Goal: Information Seeking & Learning: Find specific fact

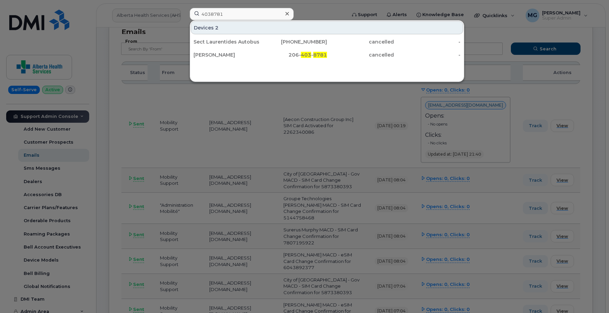
scroll to position [169, 0]
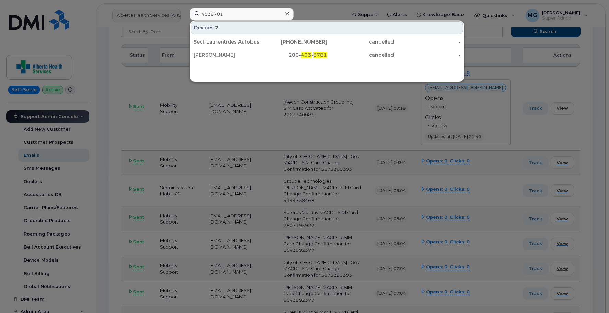
click at [280, 116] on div at bounding box center [304, 156] width 609 height 313
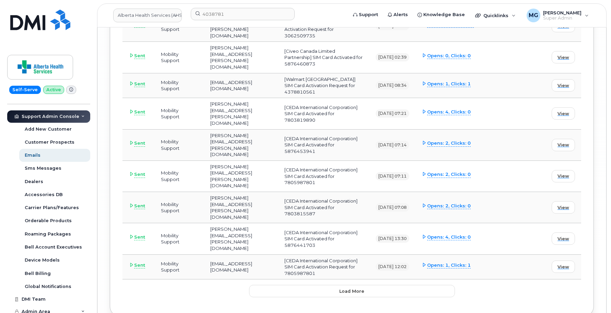
scroll to position [2567, 0]
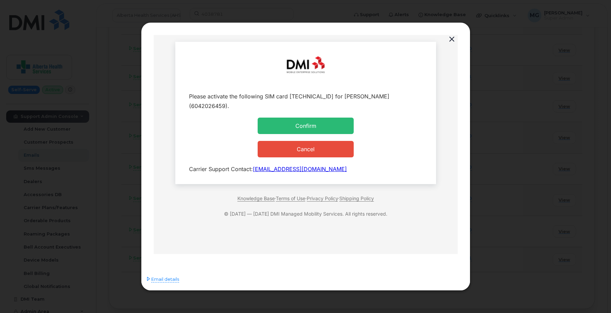
scroll to position [0, 0]
click at [450, 39] on button "button" at bounding box center [452, 40] width 10 height 10
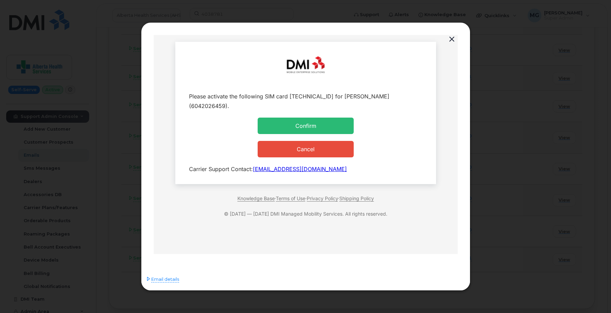
click at [452, 39] on button "button" at bounding box center [452, 40] width 10 height 10
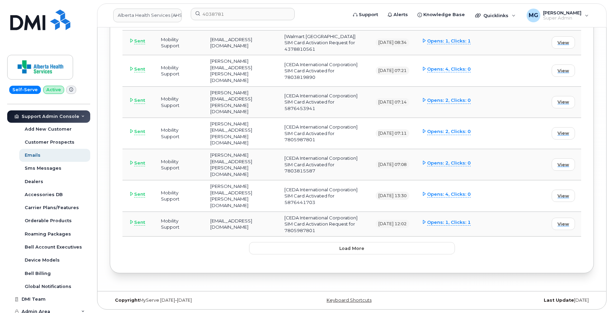
scroll to position [2676, 0]
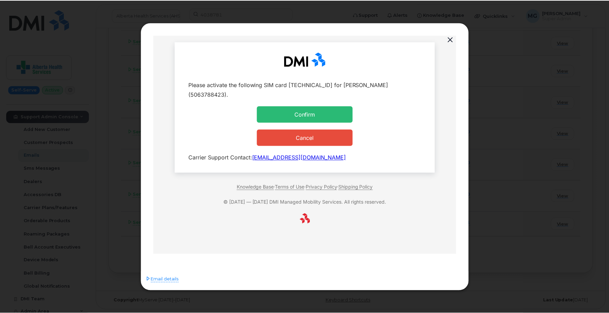
scroll to position [0, 0]
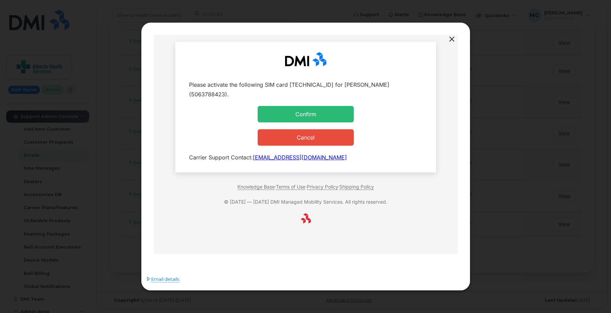
click at [201, 95] on div "Please activate the following SIM card 89302610206433712790 for William Hart (5…" at bounding box center [305, 89] width 233 height 19
click at [452, 39] on button "button" at bounding box center [452, 40] width 10 height 10
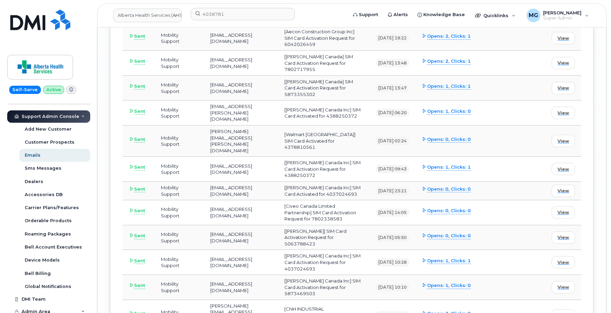
scroll to position [2248, 0]
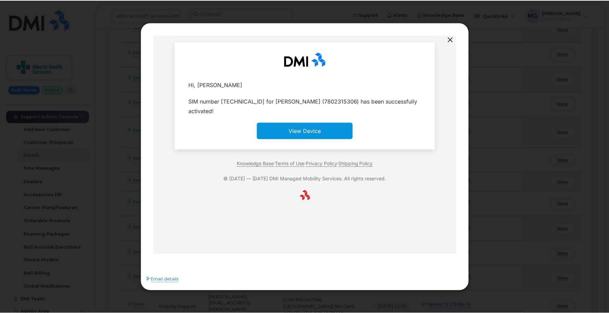
scroll to position [0, 0]
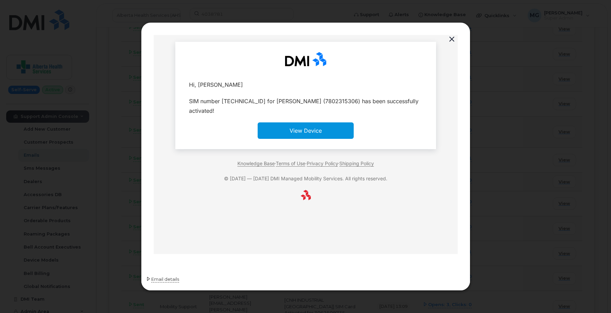
click at [150, 280] on icon at bounding box center [148, 279] width 4 height 4
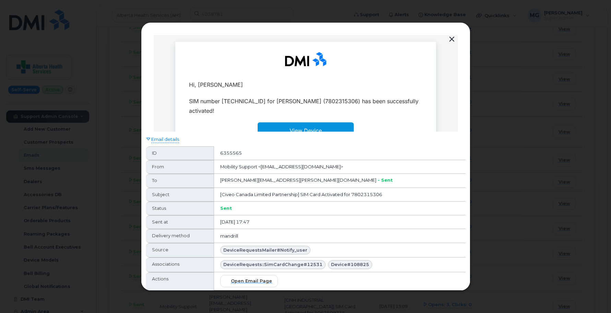
click at [215, 95] on td "SIM number 8912230102334779232 for Jessica Fernandes (7802315306) has been succ…" at bounding box center [305, 106] width 250 height 26
click at [247, 282] on span "Open email page" at bounding box center [251, 281] width 41 height 7
click at [453, 41] on button "button" at bounding box center [452, 40] width 10 height 10
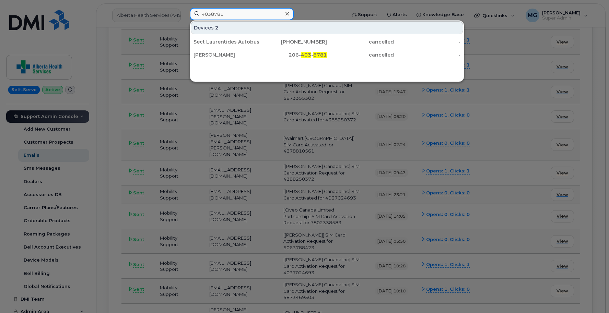
drag, startPoint x: 229, startPoint y: 12, endPoint x: 183, endPoint y: 12, distance: 46.0
click at [184, 12] on div "4038781 Devices 2 Sect Laurentides Autobus 18 514-386-3547 cancelled - RICHARD …" at bounding box center [265, 15] width 163 height 15
paste input "7802315306"
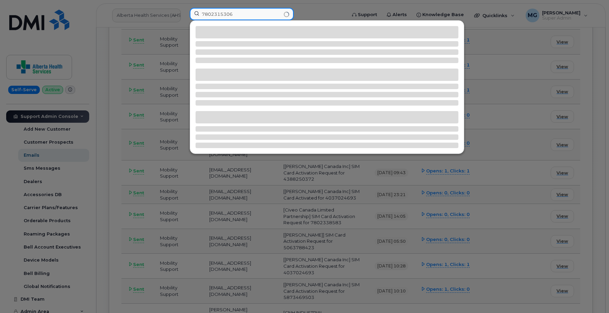
type input "7802315306"
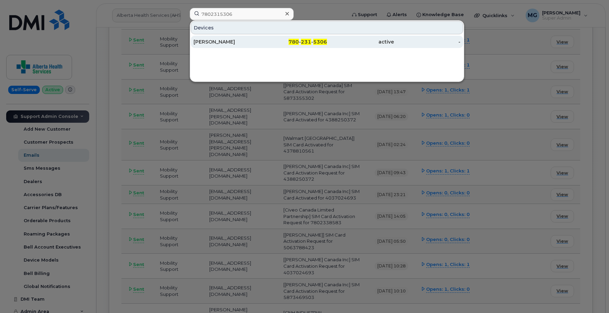
click at [218, 43] on div "[PERSON_NAME]" at bounding box center [227, 41] width 67 height 7
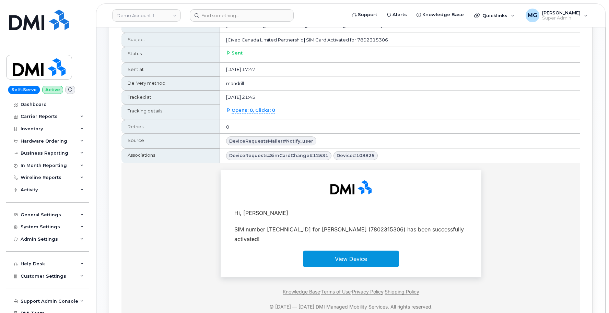
scroll to position [108, 0]
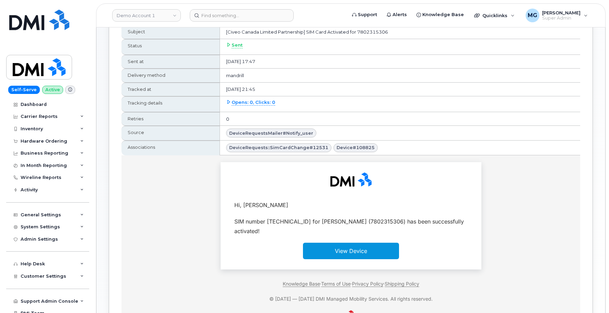
click at [402, 219] on div "SIM number [TECHNICAL_ID] for [PERSON_NAME] (7802315306) has been successfully …" at bounding box center [350, 225] width 233 height 19
copy div "7802315306"
click at [206, 16] on input at bounding box center [242, 15] width 104 height 12
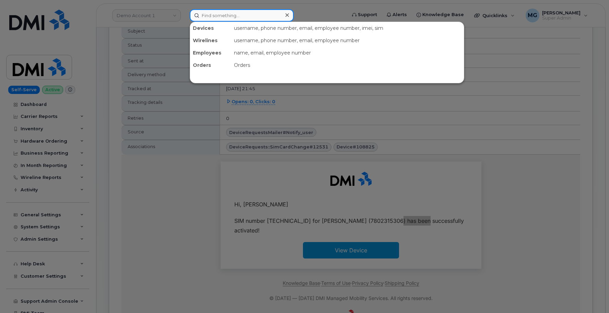
scroll to position [108, 0]
click at [42, 299] on div at bounding box center [304, 156] width 609 height 313
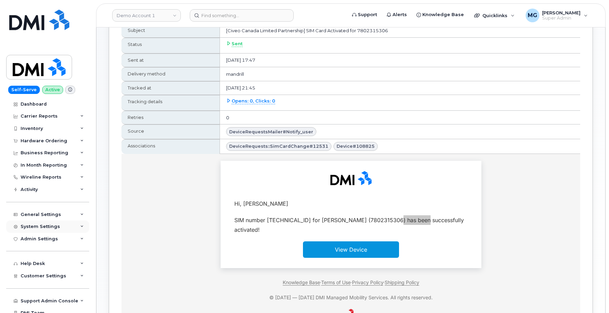
scroll to position [0, 0]
click at [45, 221] on div "System Settings" at bounding box center [47, 227] width 83 height 12
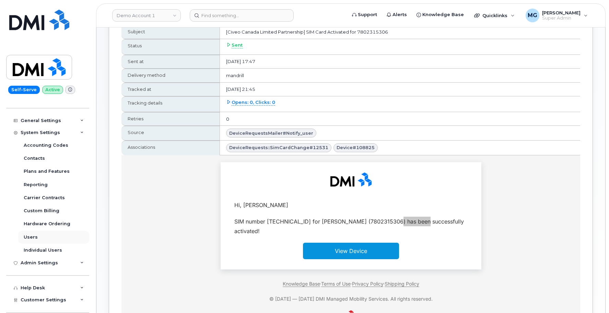
scroll to position [95, 0]
click at [37, 285] on div "Help Desk" at bounding box center [33, 287] width 24 height 5
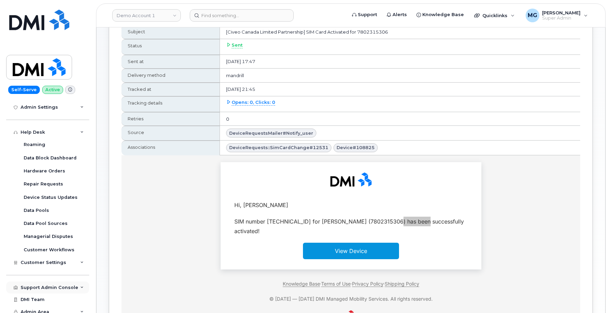
scroll to position [250, 0]
click at [47, 285] on div "Support Admin Console" at bounding box center [50, 287] width 58 height 5
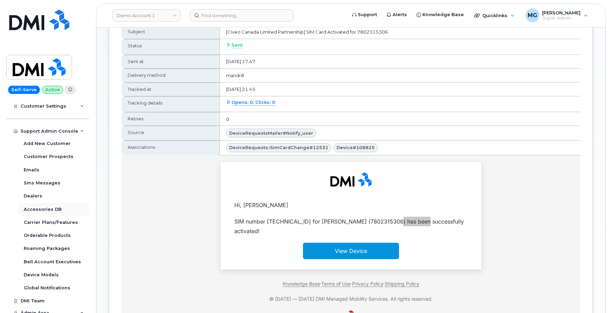
scroll to position [406, 0]
click at [30, 167] on div "Emails" at bounding box center [32, 170] width 16 height 6
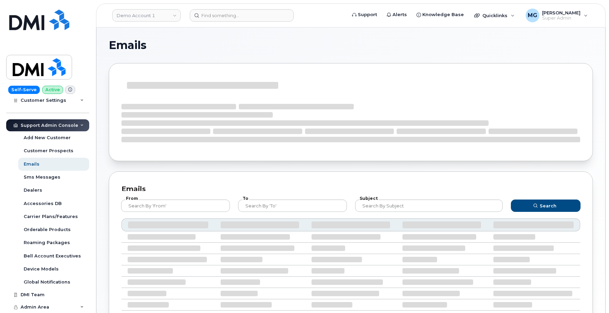
scroll to position [172, 0]
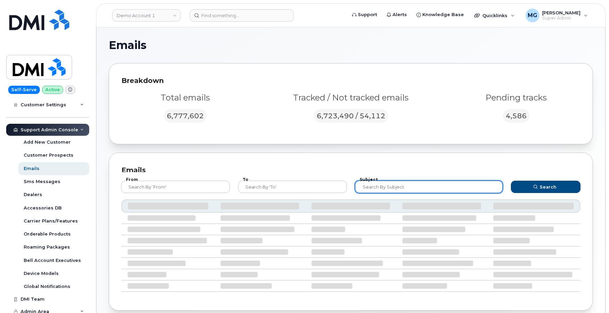
click at [381, 186] on input "text" at bounding box center [429, 187] width 148 height 12
type input "Single Line"
click at [546, 187] on button "Search" at bounding box center [546, 187] width 70 height 12
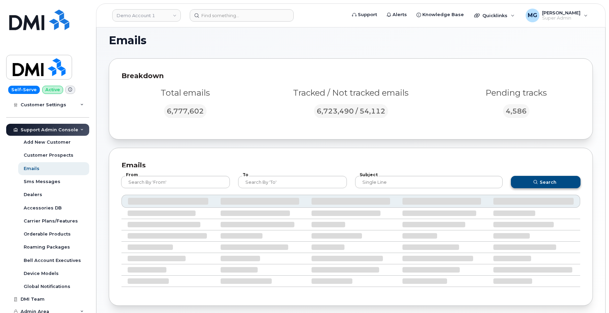
click at [526, 181] on button "Search" at bounding box center [546, 182] width 70 height 12
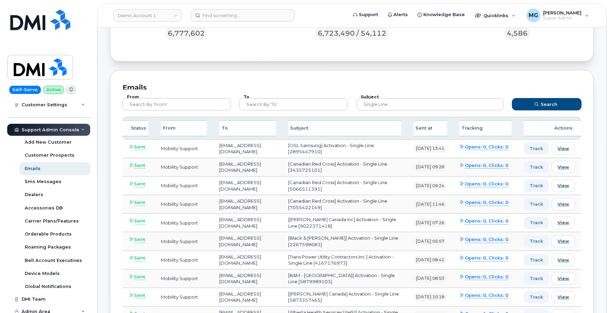
scroll to position [81, 0]
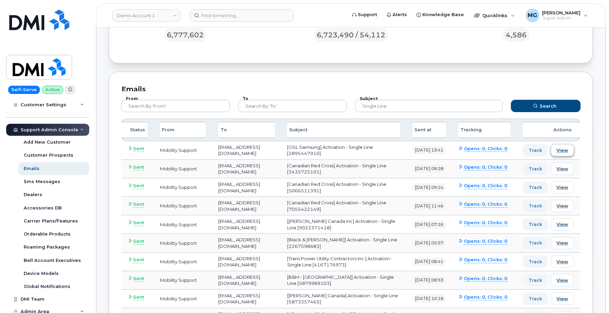
click at [557, 150] on span "View" at bounding box center [562, 150] width 12 height 7
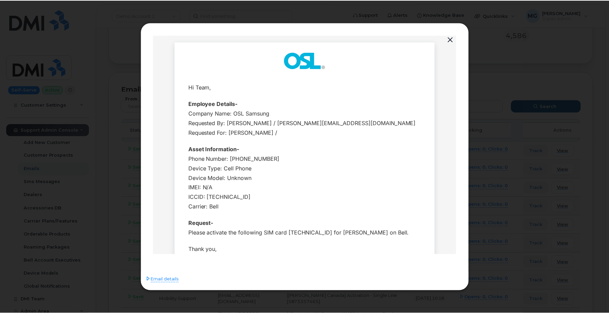
scroll to position [0, 0]
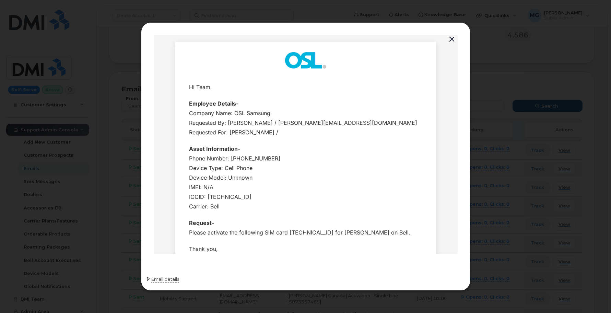
click at [164, 280] on span "Email details" at bounding box center [165, 279] width 28 height 7
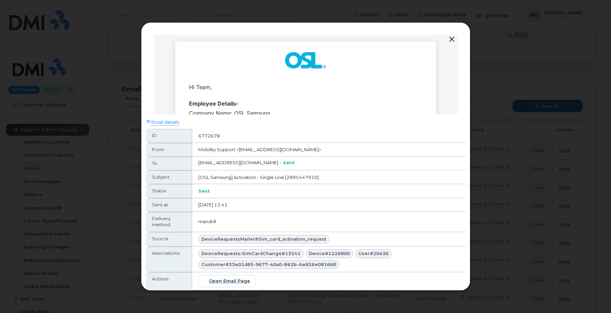
click at [452, 39] on button "button" at bounding box center [452, 40] width 10 height 10
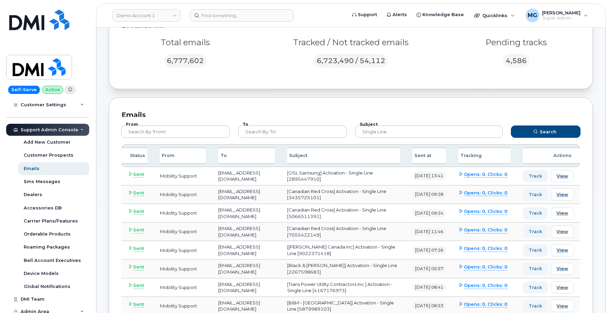
scroll to position [57, 0]
click at [307, 177] on td "[OSL Samsung] Activation - Single Line [2895447910]" at bounding box center [343, 175] width 125 height 19
copy td "2895447910"
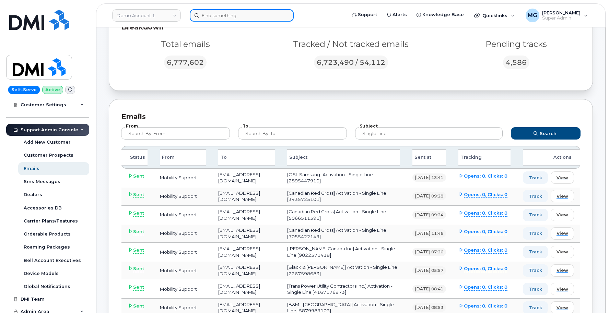
click at [211, 15] on input at bounding box center [242, 15] width 104 height 12
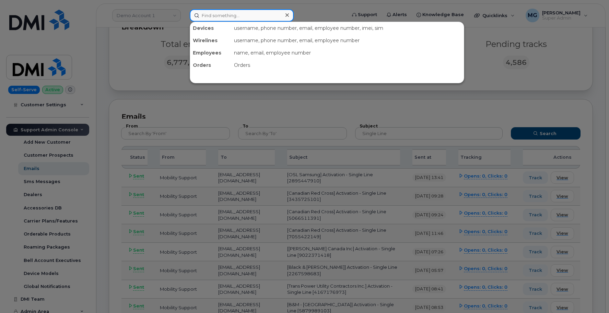
paste input "2895447910"
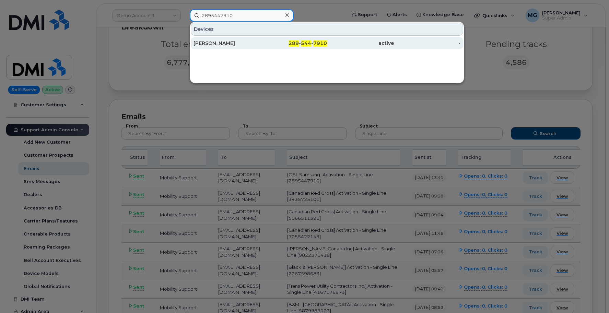
type input "2895447910"
click at [220, 42] on div "[PERSON_NAME]" at bounding box center [227, 43] width 67 height 7
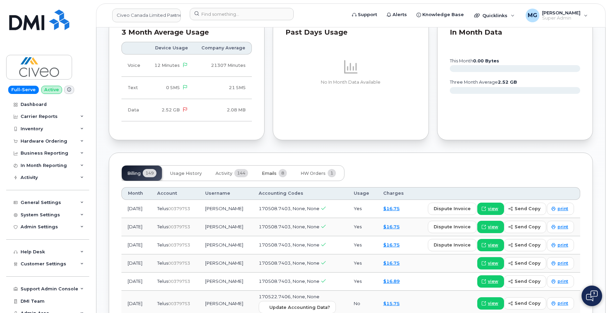
scroll to position [390, 0]
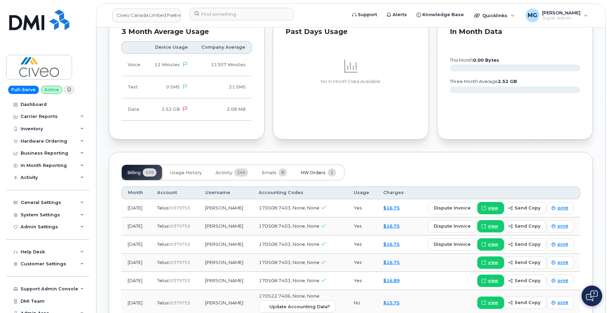
click at [321, 170] on span "HW Orders" at bounding box center [313, 172] width 25 height 5
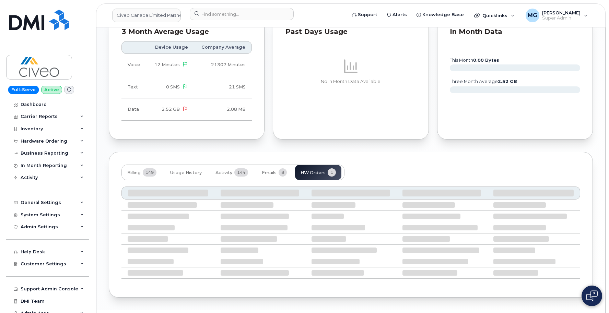
scroll to position [356, 0]
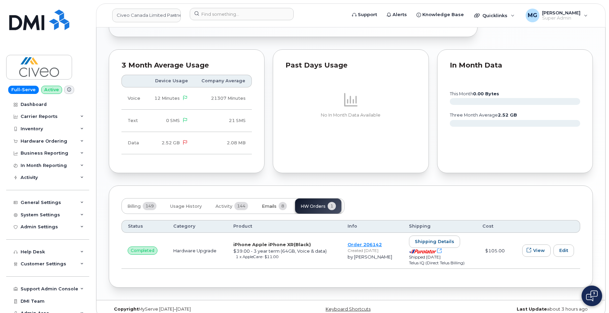
click at [268, 204] on span "Emails" at bounding box center [269, 206] width 15 height 5
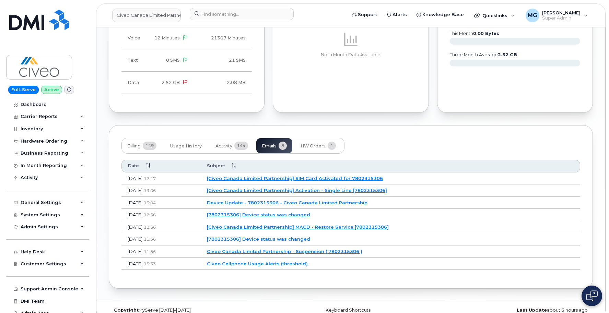
scroll to position [416, 0]
click at [224, 144] on span "Activity" at bounding box center [223, 146] width 17 height 5
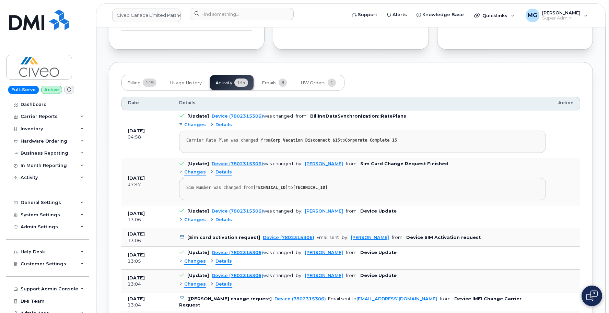
scroll to position [483, 0]
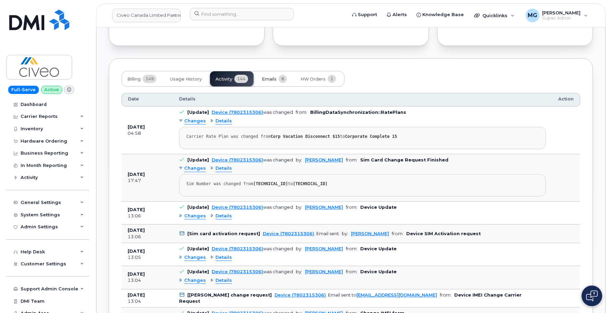
click at [269, 77] on span "Emails" at bounding box center [269, 79] width 15 height 5
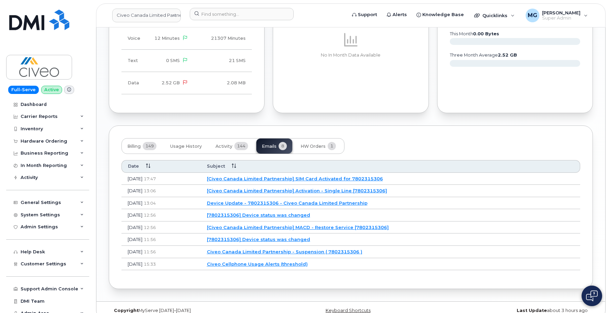
click at [266, 176] on link "[Civeo Canada Limited Partnership] SIM Card Activated for 7802315306" at bounding box center [295, 178] width 176 height 5
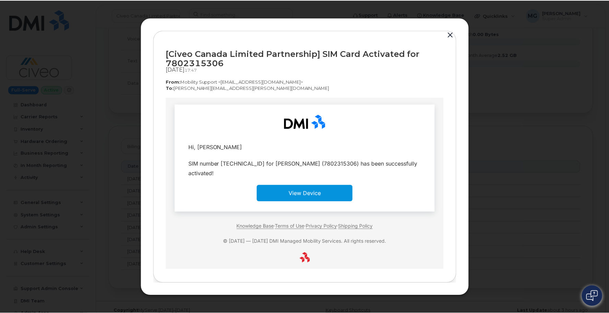
scroll to position [0, 0]
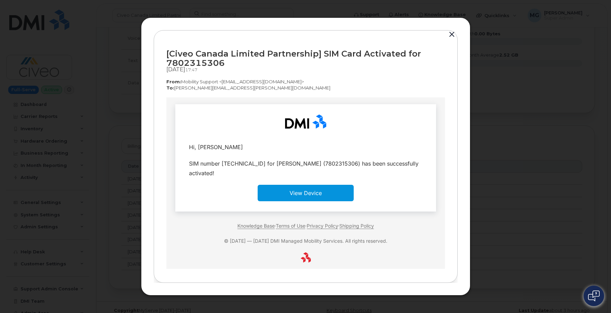
click at [454, 34] on button "button" at bounding box center [452, 35] width 10 height 10
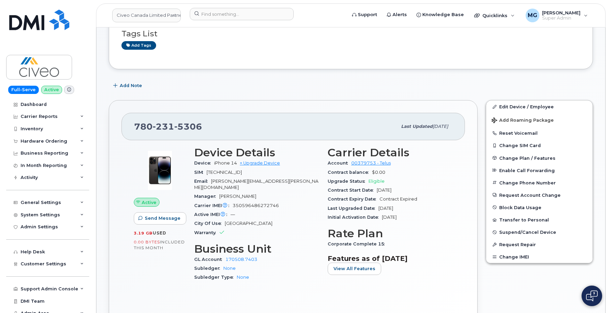
scroll to position [59, 0]
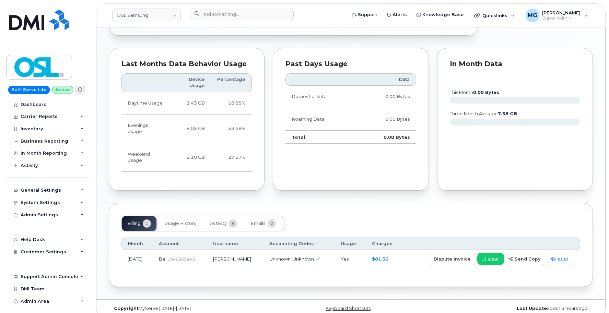
scroll to position [350, 0]
click at [222, 221] on span "Activity" at bounding box center [218, 223] width 17 height 5
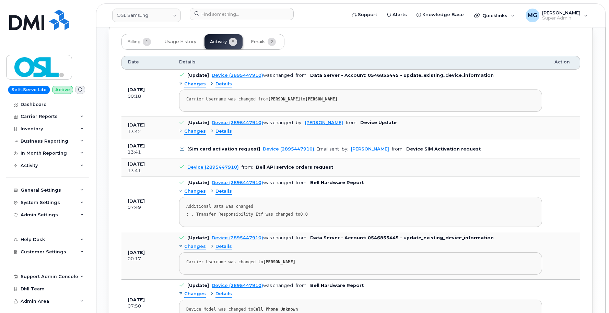
scroll to position [534, 0]
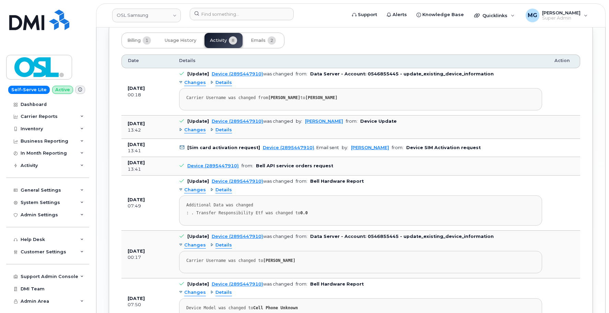
click at [191, 127] on span "Changes" at bounding box center [195, 130] width 22 height 7
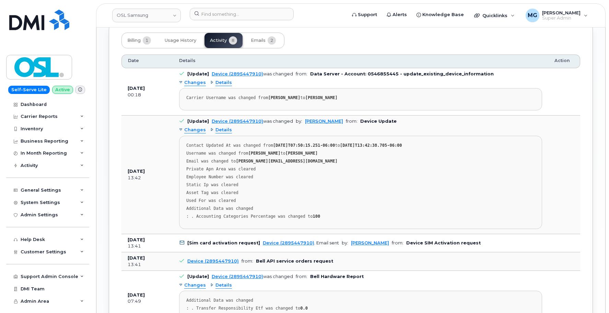
click at [226, 127] on span "Details" at bounding box center [223, 130] width 16 height 7
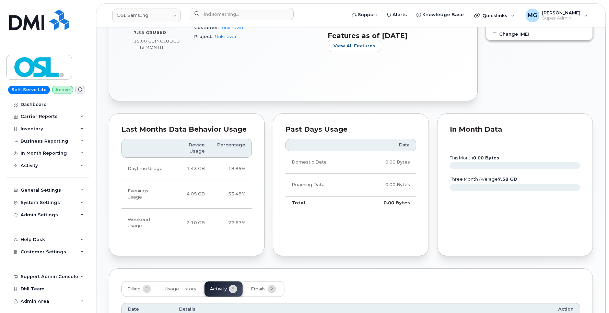
scroll to position [286, 0]
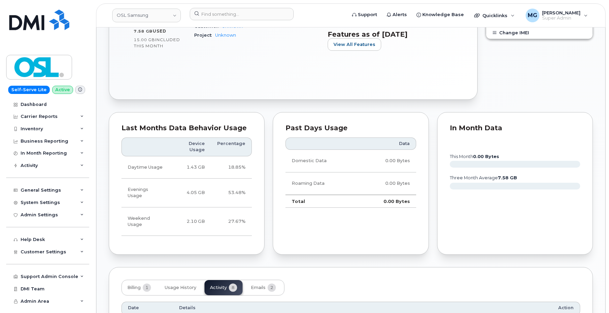
click at [261, 285] on span "Emails" at bounding box center [258, 287] width 15 height 5
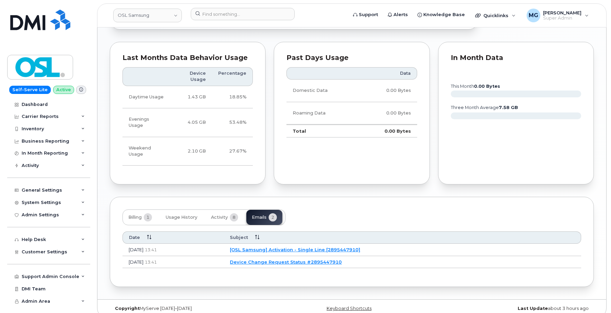
scroll to position [356, 0]
click at [278, 247] on link "[OSL Samsung] Activation - Single Line [2895447910]" at bounding box center [294, 249] width 130 height 5
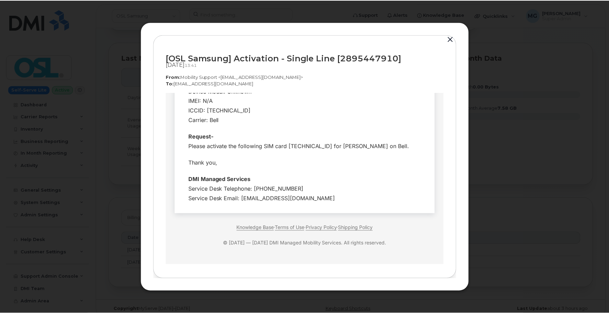
scroll to position [154, 0]
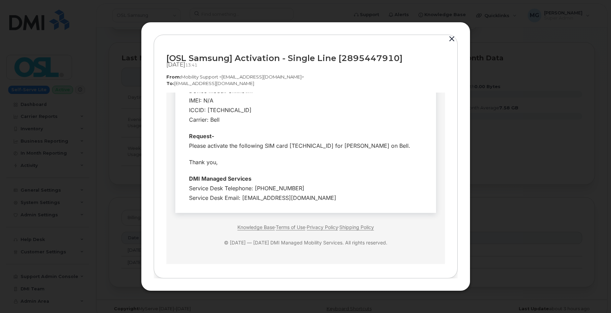
click at [451, 27] on div "[OSL Samsung] Activation - Single Line [2895447910] Aug 19, 2025  13:41 From:  …" at bounding box center [305, 156] width 329 height 269
click at [450, 28] on div "[OSL Samsung] Activation - Single Line [2895447910] Aug 19, 2025  13:41 From:  …" at bounding box center [305, 156] width 329 height 269
click at [451, 25] on div "[OSL Samsung] Activation - Single Line [2895447910] Aug 19, 2025  13:41 From:  …" at bounding box center [305, 156] width 329 height 269
click at [452, 26] on div "[OSL Samsung] Activation - Single Line [2895447910] Aug 19, 2025  13:41 From:  …" at bounding box center [305, 156] width 329 height 269
click at [462, 21] on div at bounding box center [305, 156] width 611 height 313
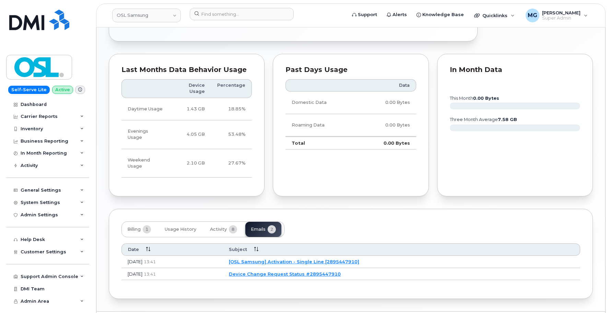
scroll to position [345, 0]
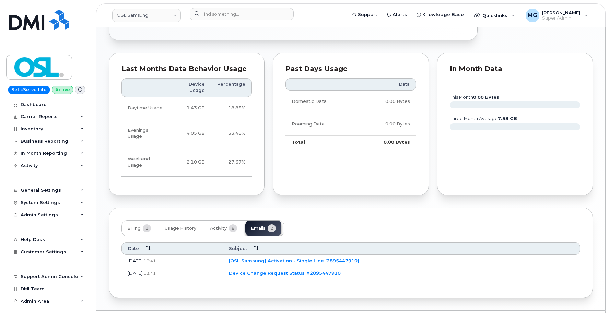
click at [289, 270] on link "Device Change Request Status #2895447910" at bounding box center [285, 272] width 112 height 5
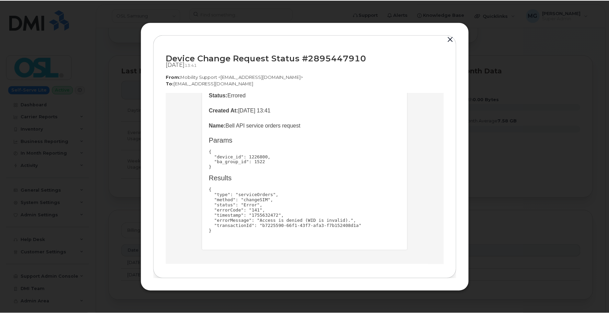
scroll to position [83, 0]
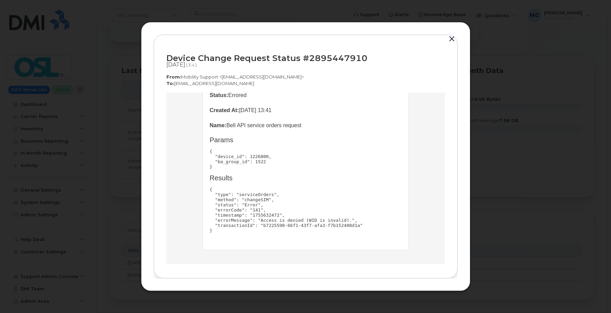
click at [452, 39] on button "button" at bounding box center [452, 39] width 10 height 10
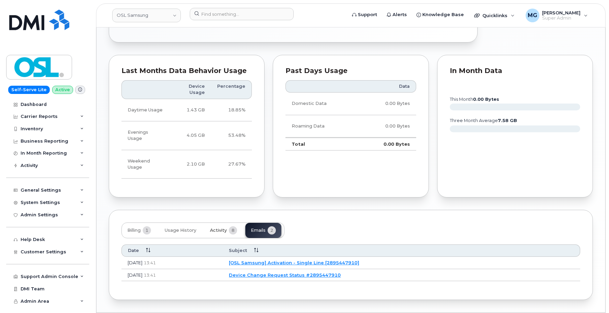
click at [222, 228] on span "Activity" at bounding box center [218, 230] width 17 height 5
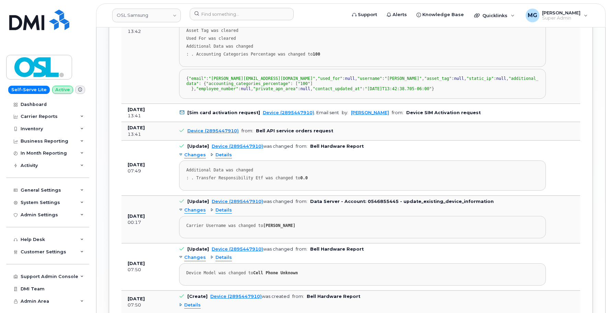
scroll to position [698, 0]
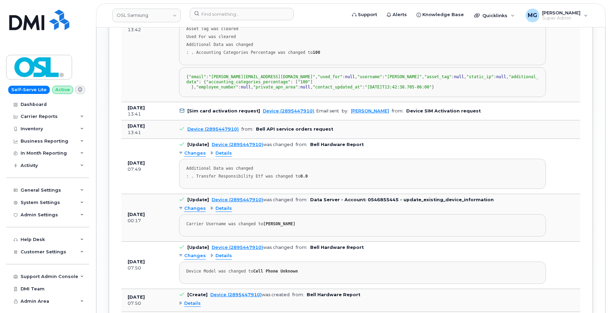
click at [217, 132] on link "Device (2895447910)" at bounding box center [212, 129] width 51 height 5
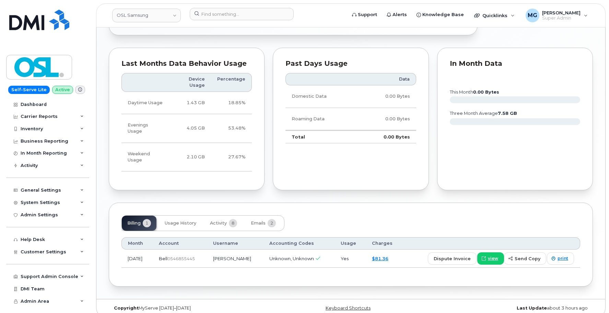
scroll to position [350, 0]
click at [225, 221] on span "Activity" at bounding box center [218, 223] width 17 height 5
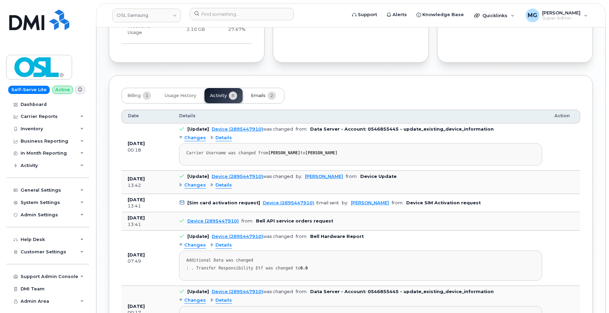
click at [260, 93] on span "Emails" at bounding box center [258, 95] width 15 height 5
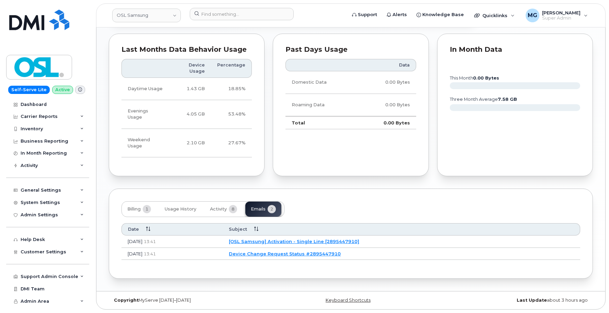
scroll to position [356, 0]
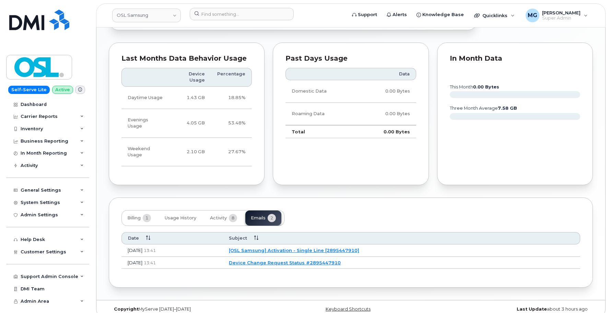
click at [276, 260] on link "Device Change Request Status #2895447910" at bounding box center [285, 262] width 112 height 5
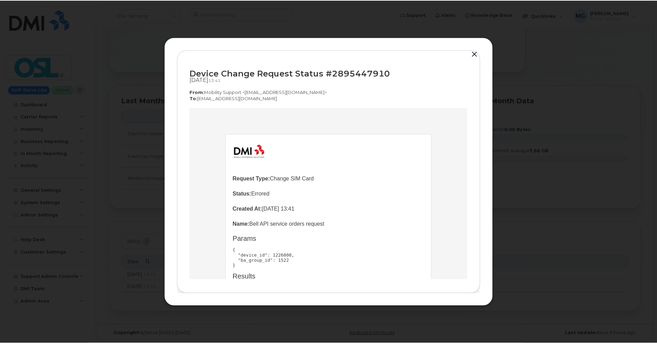
scroll to position [0, 0]
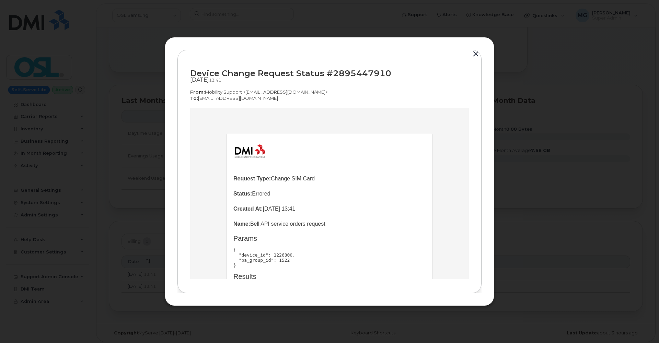
click at [474, 54] on button "button" at bounding box center [475, 54] width 10 height 10
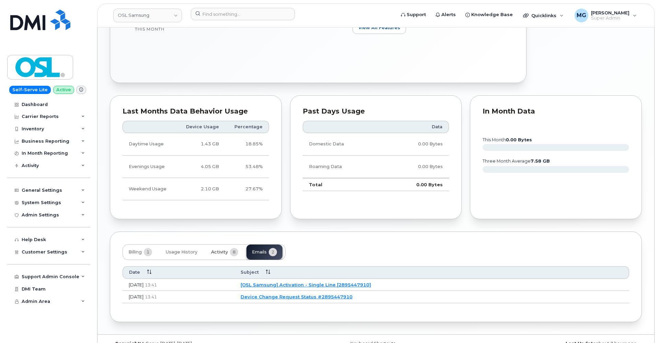
scroll to position [312, 0]
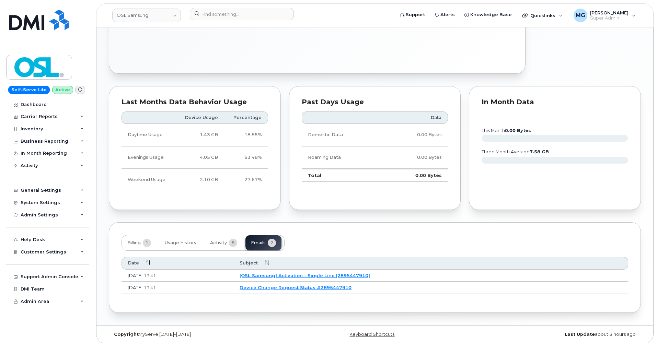
click at [311, 285] on link "Device Change Request Status #2895447910" at bounding box center [295, 287] width 112 height 5
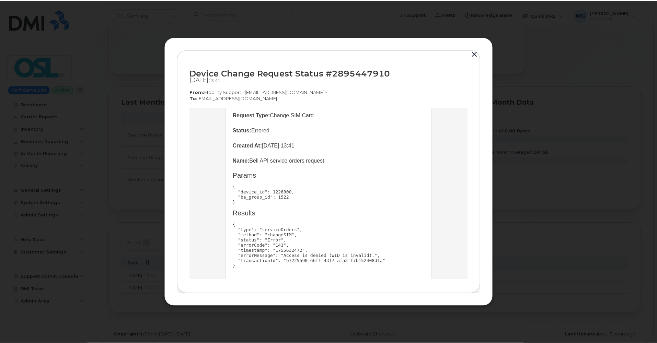
scroll to position [65, 0]
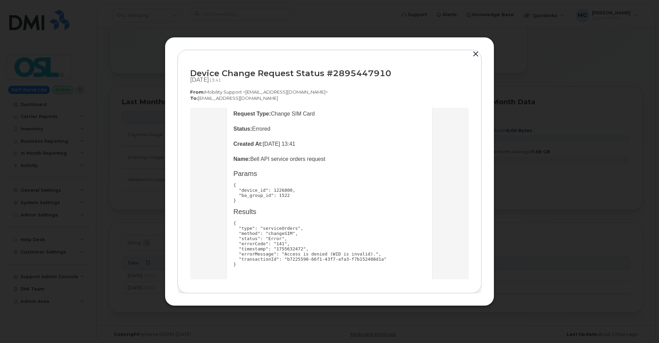
click at [475, 55] on button "button" at bounding box center [475, 54] width 10 height 10
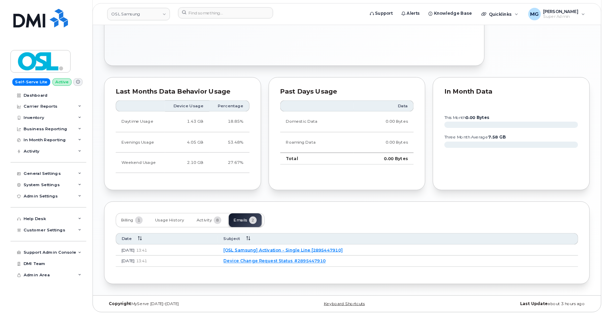
scroll to position [314, 0]
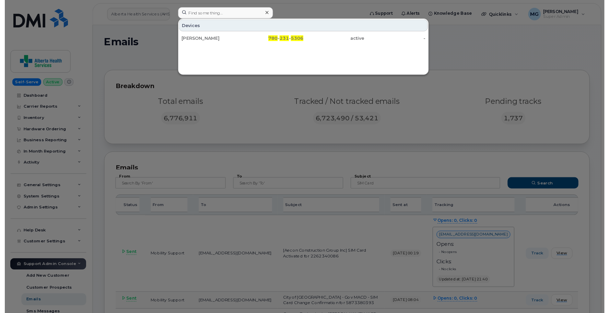
scroll to position [143, 0]
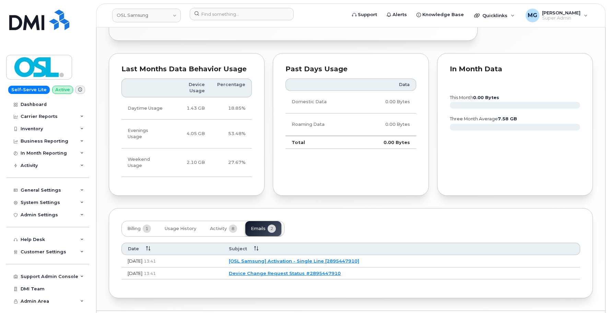
scroll to position [347, 0]
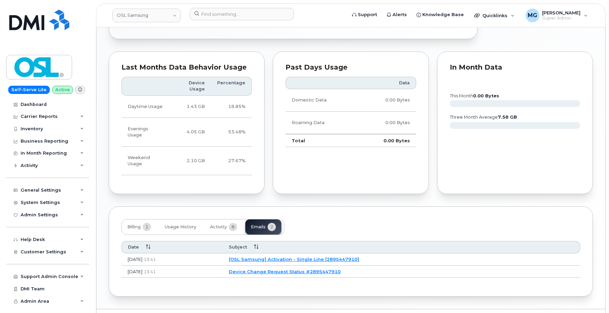
click at [293, 269] on link "Device Change Request Status #2895447910" at bounding box center [285, 271] width 112 height 5
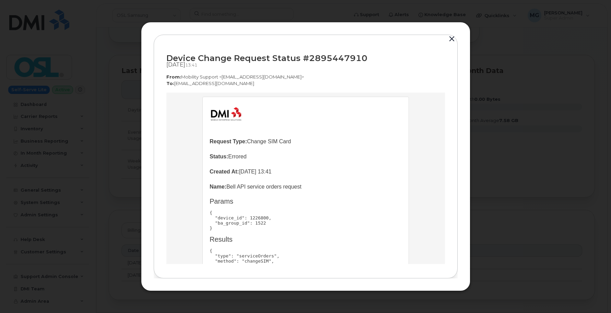
scroll to position [19, 0]
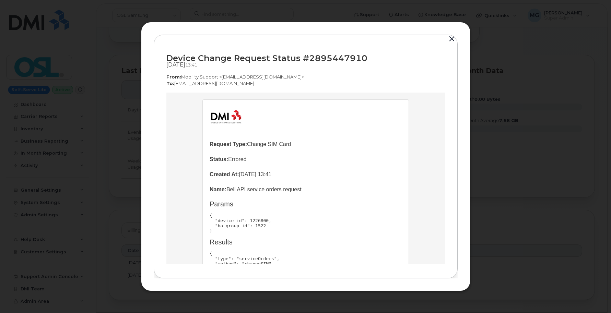
click at [452, 39] on button "button" at bounding box center [452, 39] width 10 height 10
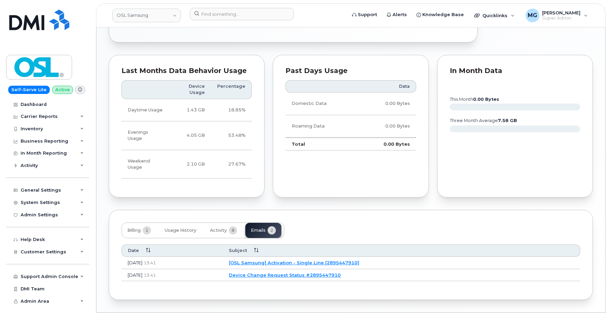
click at [296, 260] on link "[OSL Samsung] Activation - Single Line [2895447910]" at bounding box center [294, 262] width 130 height 5
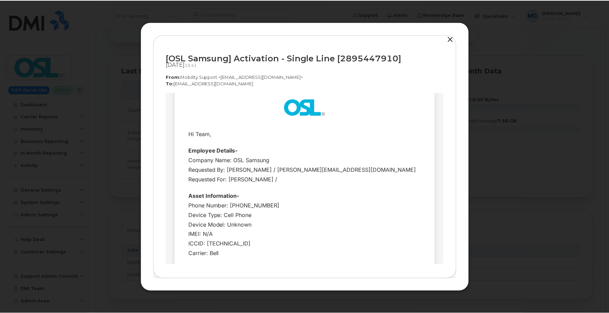
scroll to position [21, 0]
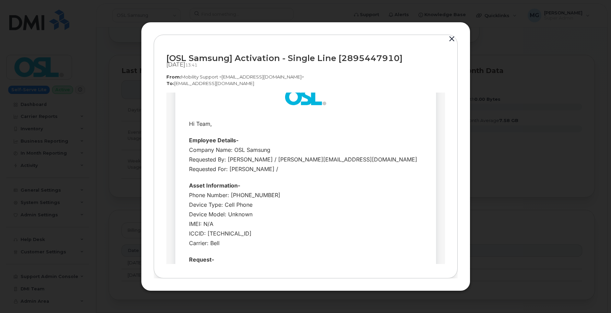
click at [452, 39] on button "button" at bounding box center [452, 39] width 10 height 10
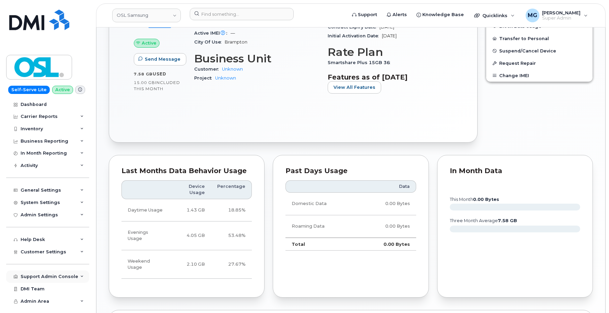
scroll to position [253, 0]
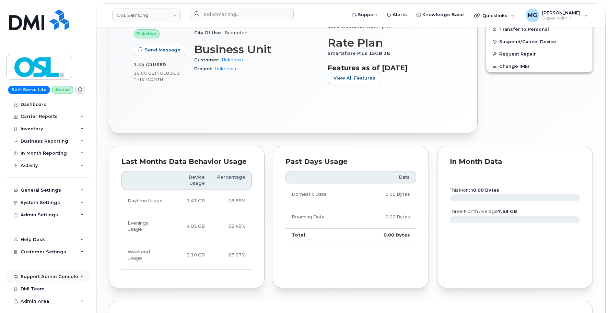
click at [59, 274] on div "Support Admin Console" at bounding box center [50, 276] width 58 height 5
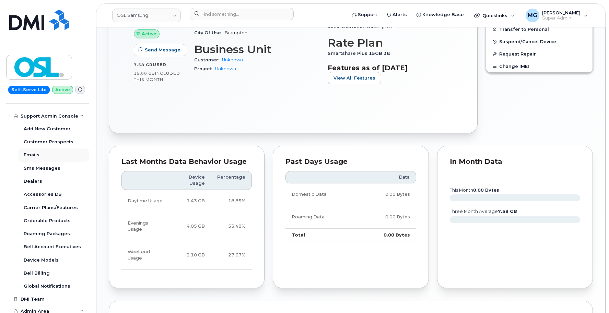
scroll to position [159, 0]
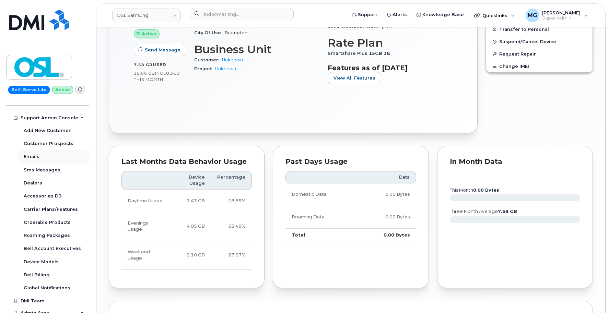
click at [32, 154] on div "Emails" at bounding box center [32, 157] width 16 height 6
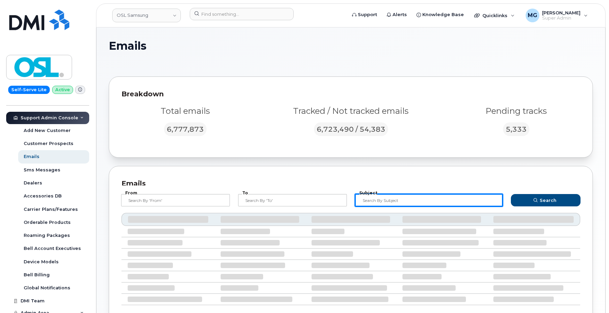
click at [370, 198] on input "text" at bounding box center [429, 200] width 148 height 12
click at [546, 200] on button "Search" at bounding box center [546, 200] width 70 height 12
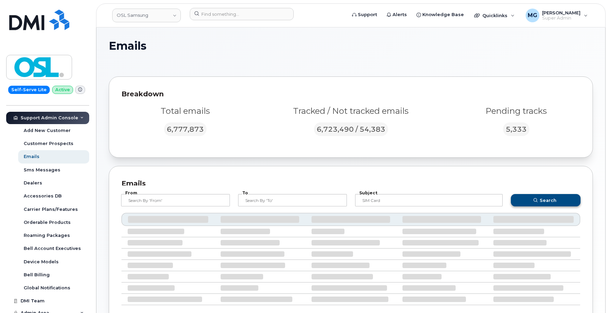
click at [551, 199] on span "Search" at bounding box center [548, 200] width 17 height 7
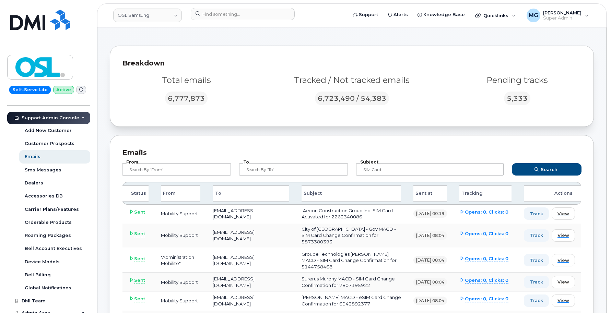
scroll to position [31, 0]
click at [559, 213] on span "View" at bounding box center [562, 214] width 12 height 7
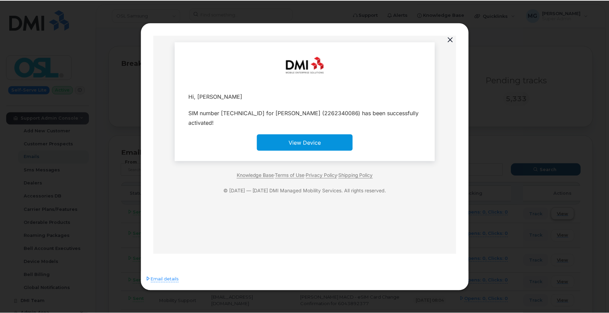
scroll to position [0, 0]
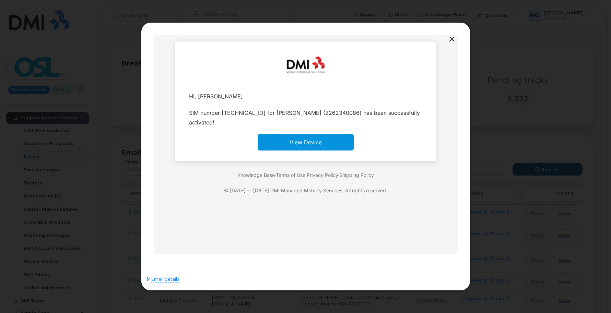
click at [450, 39] on button "button" at bounding box center [452, 40] width 10 height 10
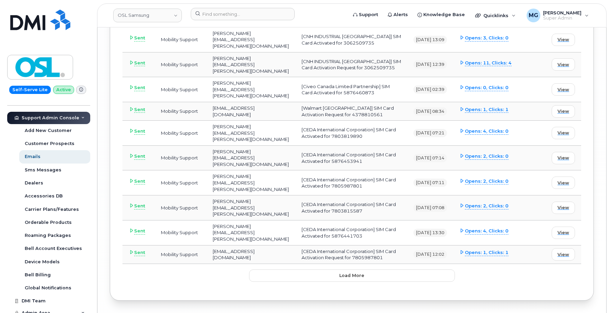
scroll to position [2078, 0]
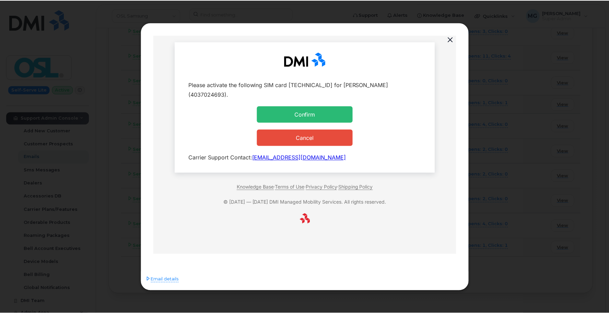
scroll to position [0, 0]
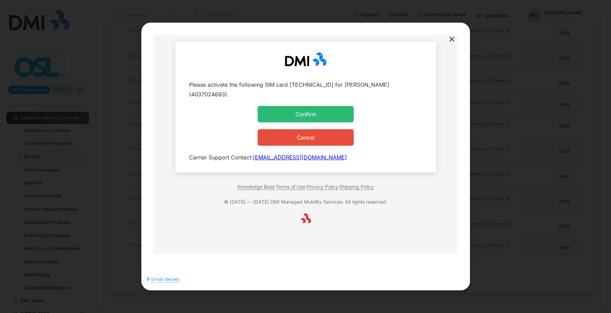
click at [452, 39] on button "button" at bounding box center [452, 40] width 10 height 10
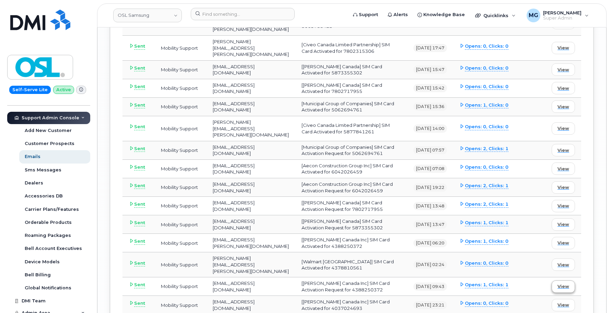
scroll to position [1708, 0]
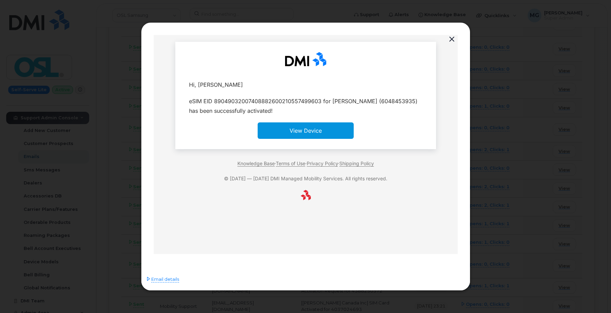
scroll to position [0, 0]
click at [450, 38] on button "button" at bounding box center [452, 40] width 10 height 10
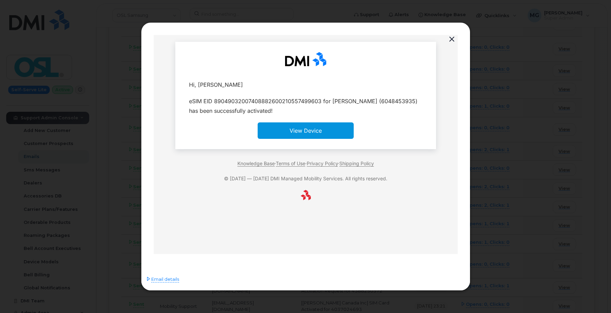
click at [449, 40] on button "button" at bounding box center [452, 40] width 10 height 10
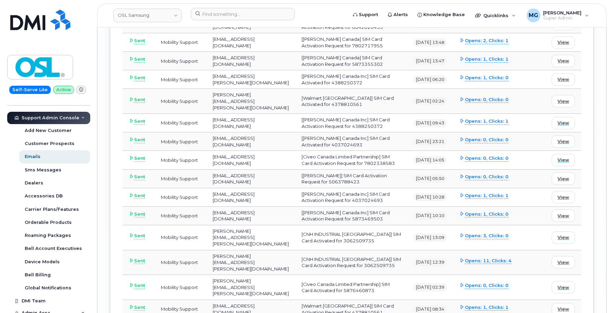
scroll to position [1873, 0]
click at [564, 27] on span "View" at bounding box center [562, 23] width 12 height 7
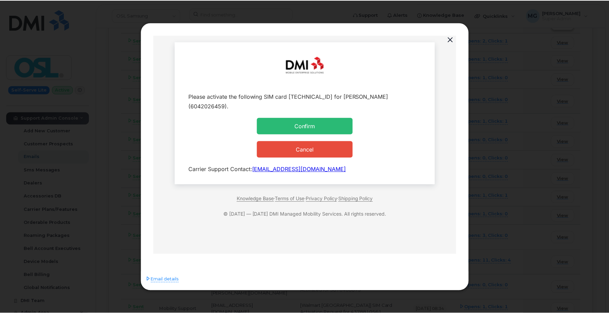
scroll to position [0, 0]
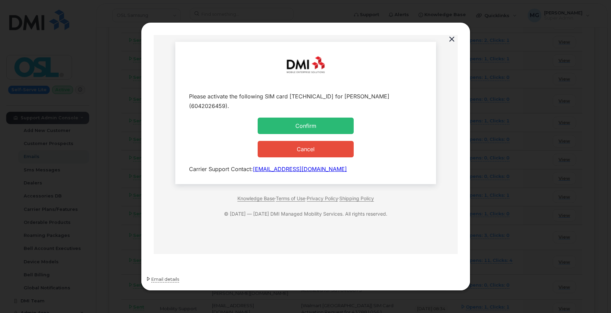
click at [166, 279] on span "Email details" at bounding box center [165, 279] width 28 height 7
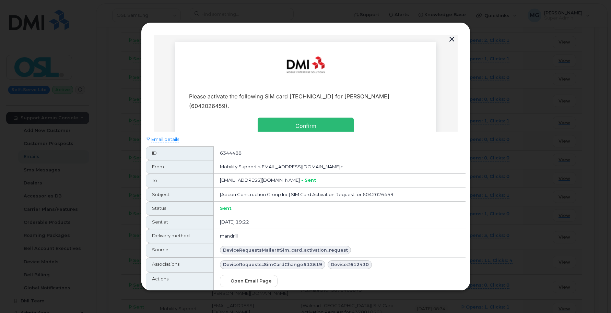
click at [452, 41] on button "button" at bounding box center [452, 40] width 10 height 10
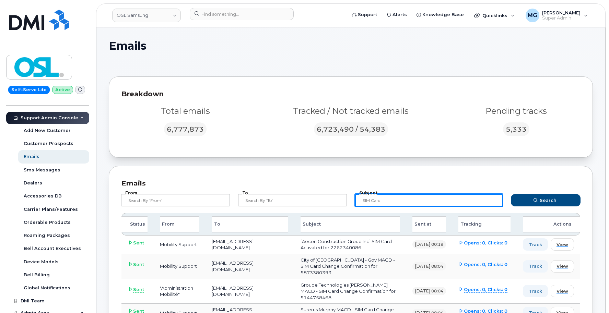
drag, startPoint x: 383, startPoint y: 199, endPoint x: 339, endPoint y: 188, distance: 44.5
click at [345, 194] on form "From To Subject SIM Card Search" at bounding box center [351, 199] width 472 height 27
type input "Activation - Single Line"
click at [546, 200] on button "Search" at bounding box center [546, 200] width 70 height 12
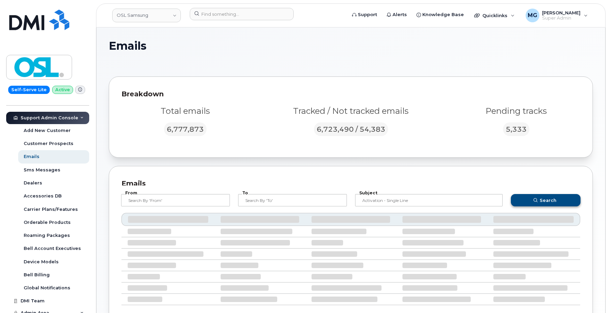
click at [551, 201] on span "Search" at bounding box center [548, 200] width 17 height 7
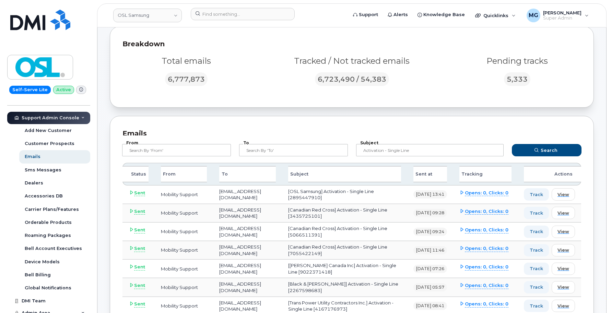
scroll to position [50, 0]
click at [564, 211] on span "View" at bounding box center [562, 213] width 12 height 7
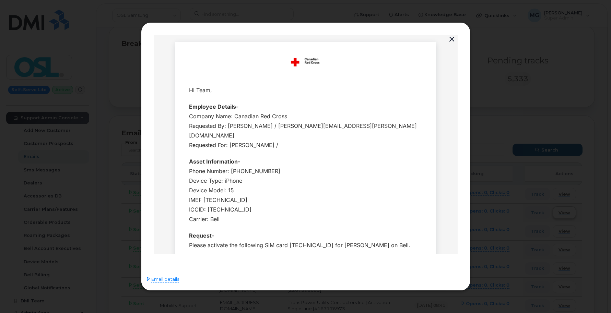
scroll to position [0, 0]
click at [450, 38] on button "button" at bounding box center [452, 40] width 10 height 10
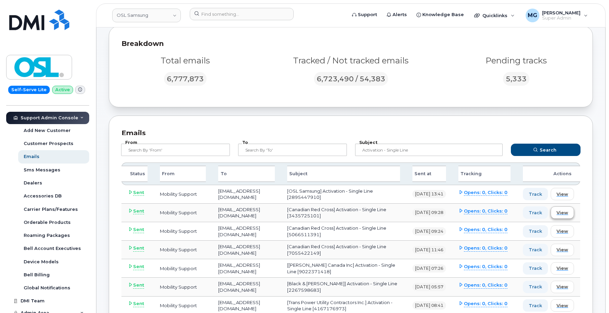
click at [558, 211] on span "View" at bounding box center [562, 213] width 12 height 7
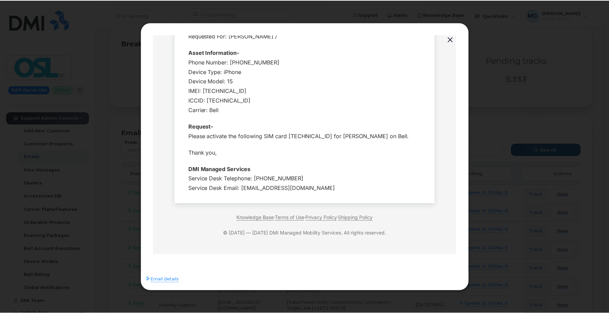
scroll to position [109, 0]
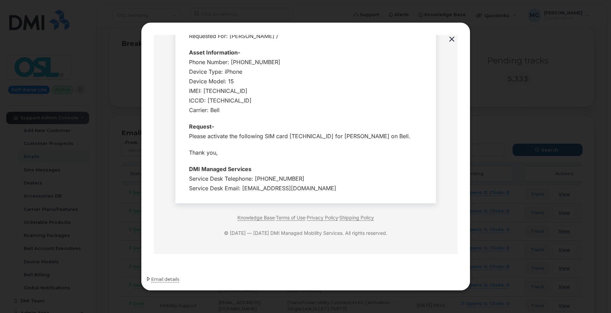
click at [160, 278] on span "Email details" at bounding box center [165, 279] width 28 height 7
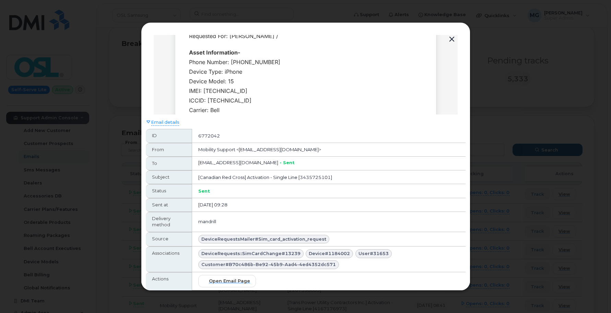
click at [241, 57] on div "Phone Number: 3435725101 Device Type: iPhone Device Model: 15 IMEI: 35152260506…" at bounding box center [305, 86] width 233 height 58
copy div "3435725101"
click at [449, 37] on button "button" at bounding box center [452, 40] width 10 height 10
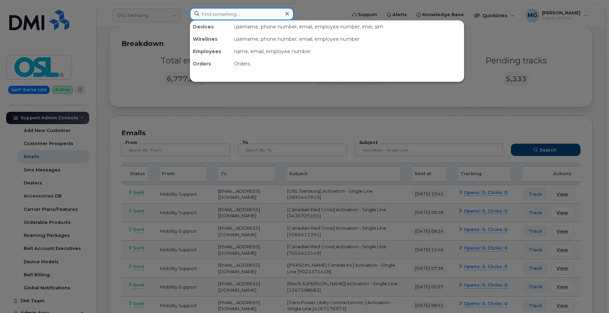
click at [236, 11] on input at bounding box center [242, 14] width 104 height 12
paste input "3435725101"
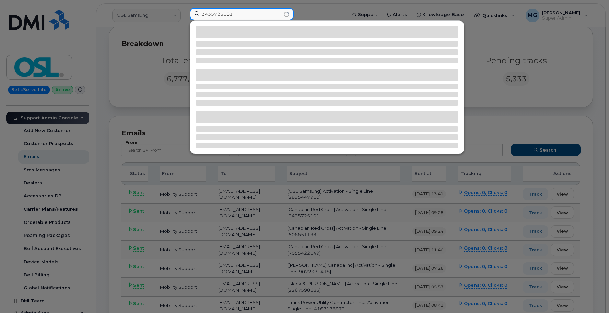
type input "3435725101"
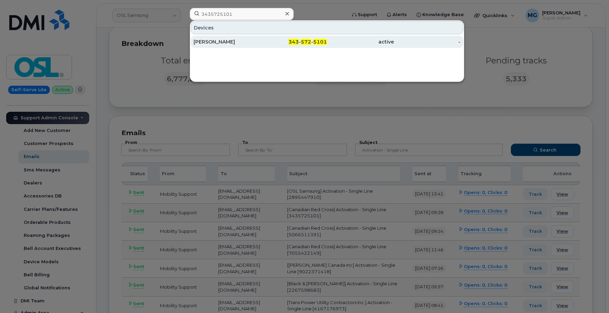
click at [217, 43] on div "Stephane Michaud" at bounding box center [227, 41] width 67 height 7
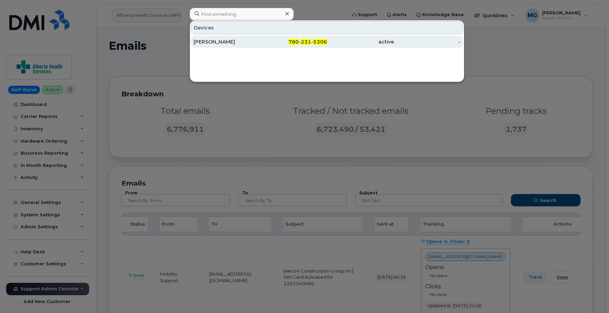
scroll to position [143, 0]
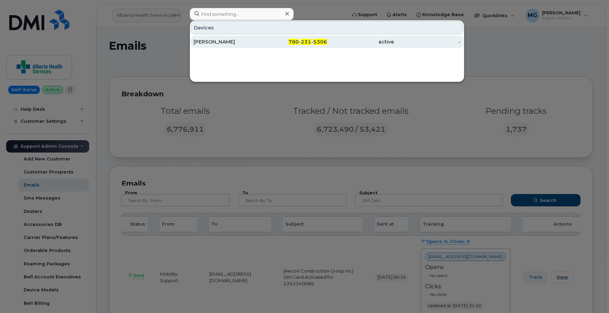
click at [230, 42] on div "[PERSON_NAME]" at bounding box center [227, 41] width 67 height 7
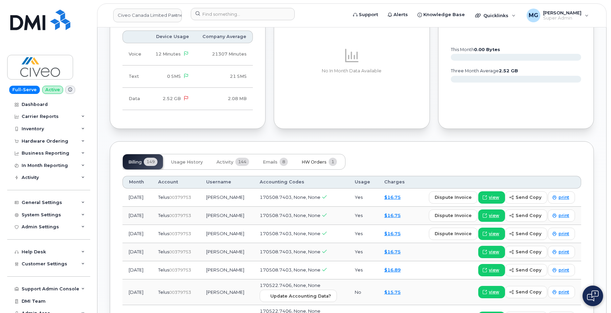
scroll to position [400, 0]
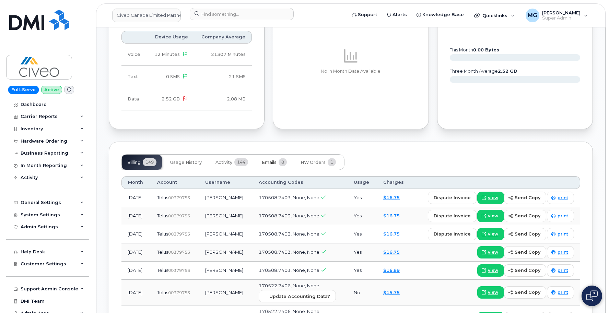
click at [274, 160] on span "Emails" at bounding box center [269, 162] width 15 height 5
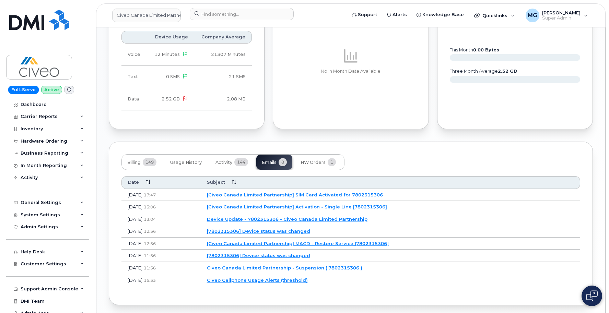
click at [330, 204] on link "[Civeo Canada Limited Partnership] Activation - Single Line [7802315306]" at bounding box center [297, 206] width 180 height 5
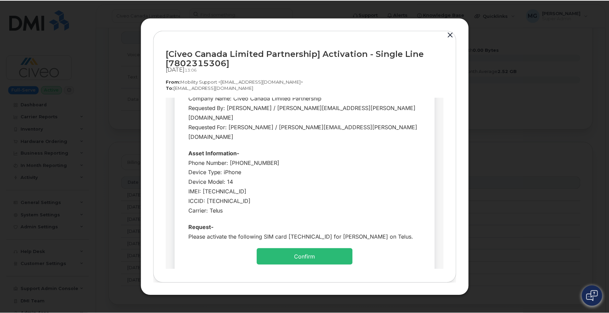
scroll to position [82, 0]
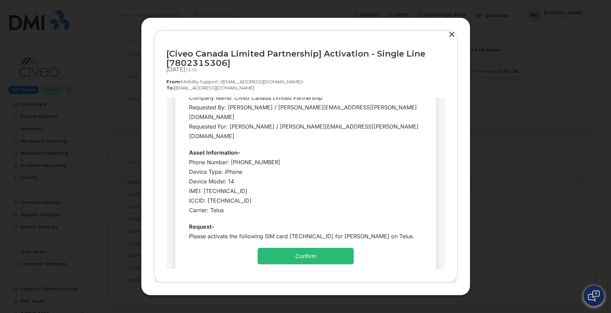
click at [451, 34] on button "button" at bounding box center [452, 35] width 10 height 10
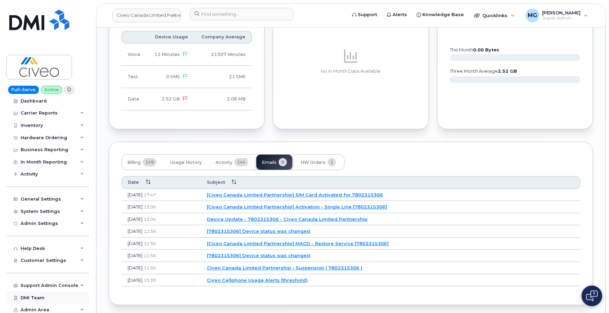
scroll to position [3, 0]
click at [45, 283] on div "Support Admin Console" at bounding box center [50, 285] width 58 height 5
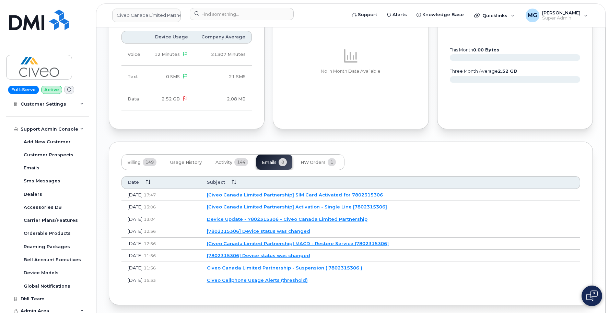
scroll to position [160, 0]
click at [28, 166] on div "Emails" at bounding box center [32, 168] width 16 height 6
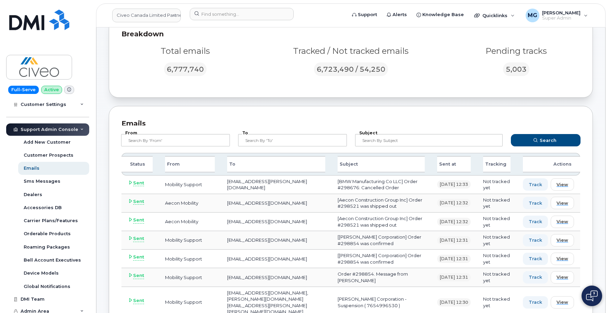
scroll to position [60, 0]
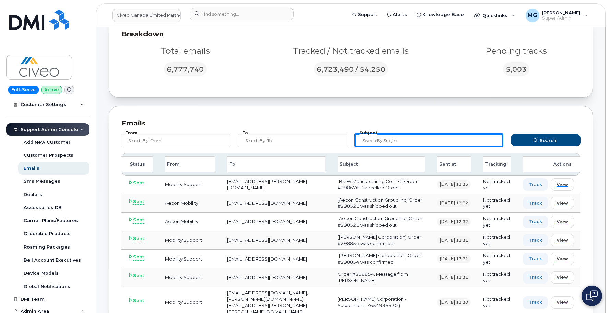
click at [367, 141] on input "text" at bounding box center [429, 140] width 148 height 12
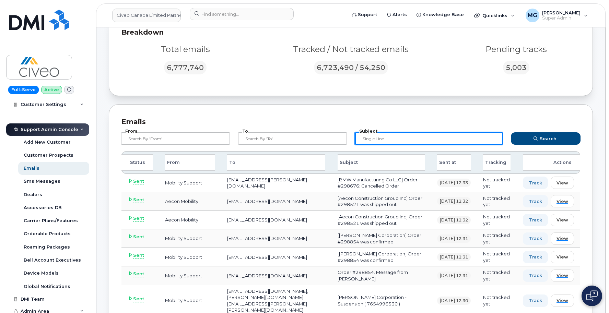
scroll to position [62, 0]
type input "single line"
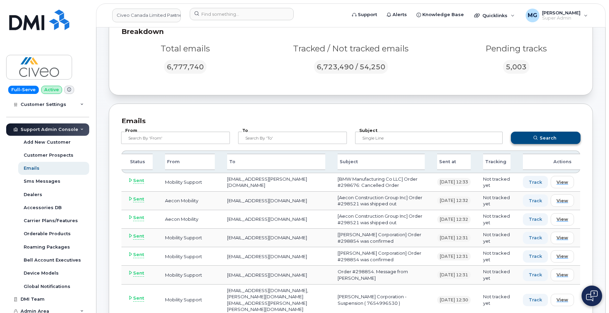
click at [525, 137] on button "Search" at bounding box center [546, 138] width 70 height 12
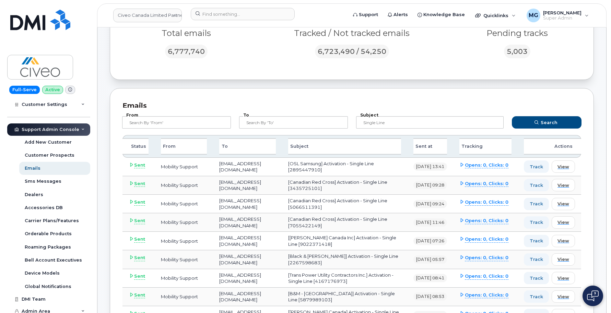
scroll to position [80, 0]
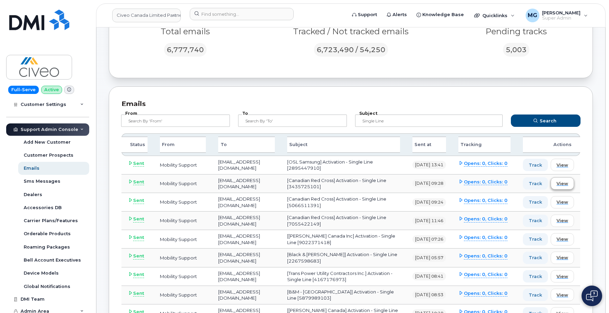
click at [561, 181] on span "View" at bounding box center [562, 183] width 12 height 7
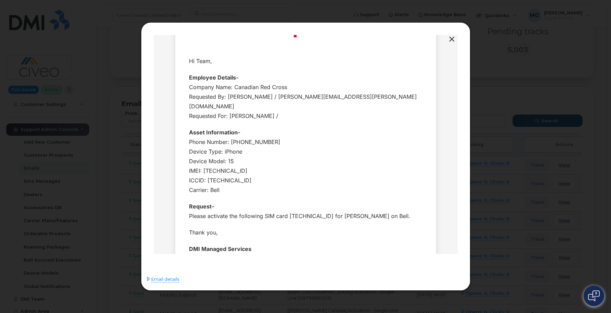
scroll to position [30, 0]
click at [163, 280] on span "Email details" at bounding box center [165, 279] width 28 height 7
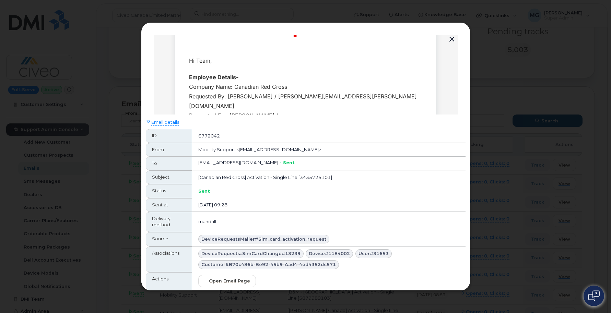
click at [191, 84] on div "Company Name: Canadian Red Cross Requested By: Shaun Rockett / shaun.rockett@re…" at bounding box center [305, 101] width 233 height 38
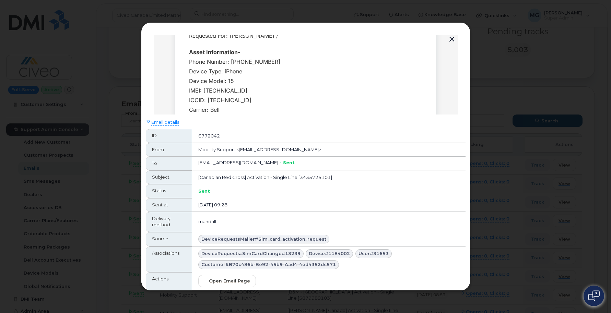
scroll to position [109, 0]
click at [300, 177] on td "[Canadian Red Cross] Activation - Single Line [3435725101]" at bounding box center [328, 178] width 273 height 14
copy td "3435725101"
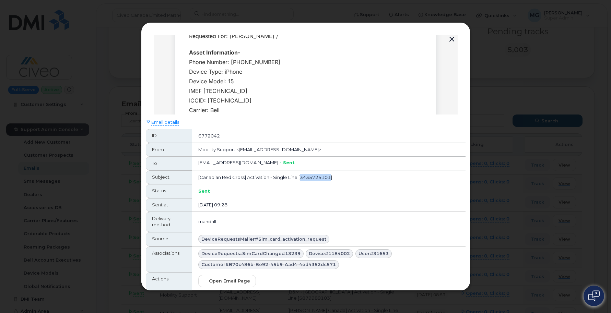
click at [452, 37] on button "button" at bounding box center [452, 40] width 10 height 10
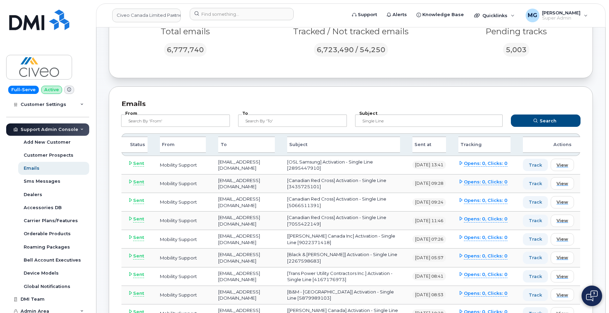
scroll to position [80, 1]
click at [561, 237] on span "View" at bounding box center [562, 239] width 12 height 7
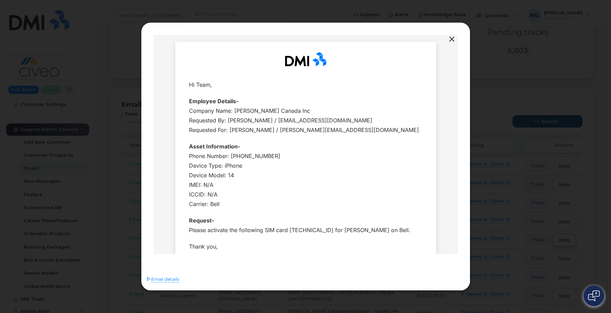
scroll to position [0, 0]
click at [245, 157] on div "Phone Number: 9022371418 Device Type: iPhone Device Model: 14 IMEI: N/A ICCID: …" at bounding box center [305, 180] width 233 height 58
copy div "9022371418"
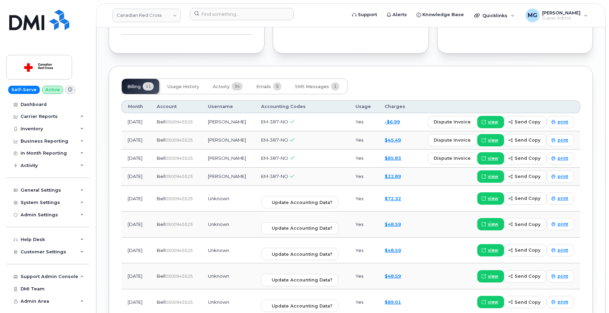
scroll to position [636, 0]
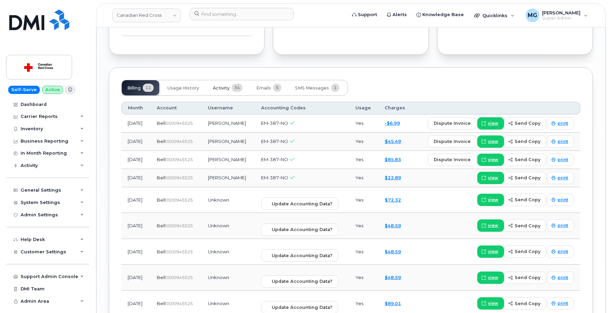
click at [220, 85] on span "Activity" at bounding box center [221, 87] width 17 height 5
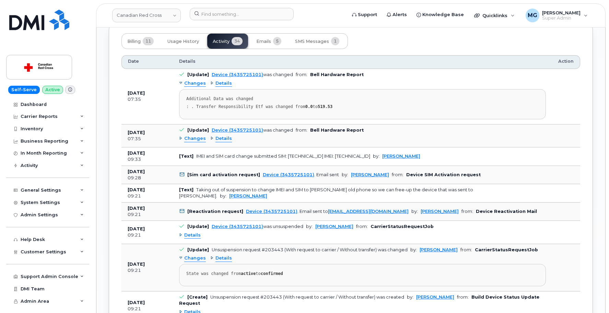
scroll to position [681, 0]
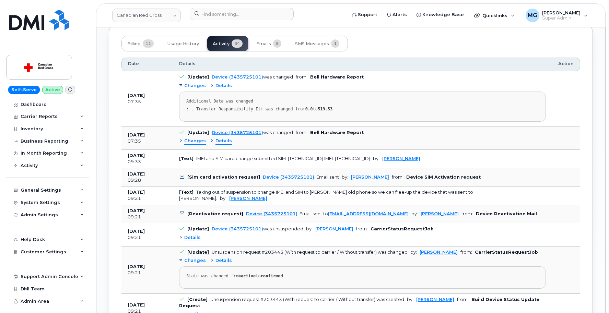
click at [196, 138] on span "Changes" at bounding box center [195, 141] width 22 height 7
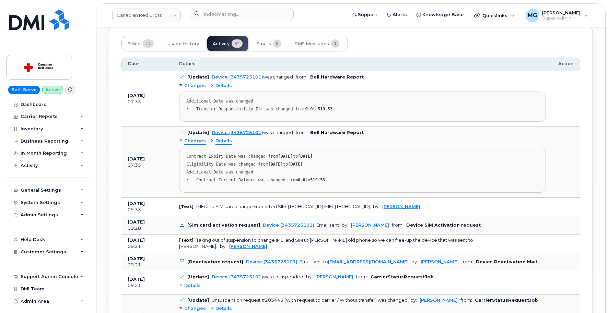
click at [196, 138] on span "Changes" at bounding box center [195, 141] width 22 height 7
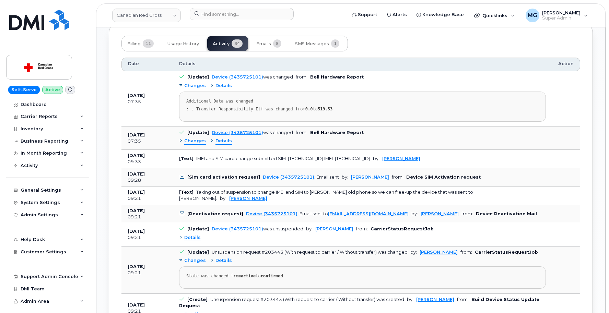
click at [220, 138] on span "Details" at bounding box center [223, 141] width 16 height 7
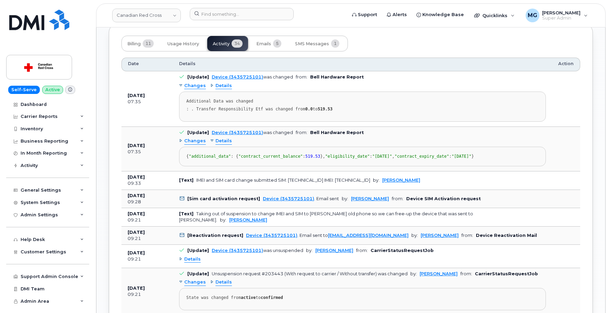
click at [220, 138] on span "Details" at bounding box center [223, 141] width 16 height 7
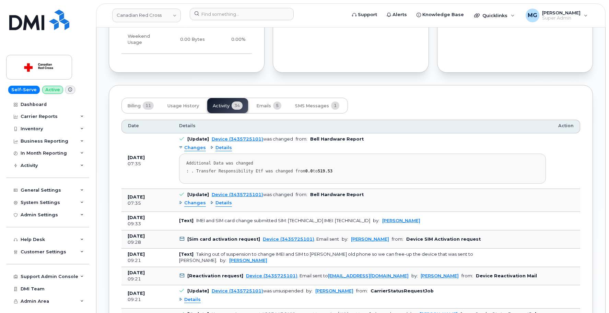
scroll to position [619, 0]
click at [261, 103] on span "Emails" at bounding box center [263, 105] width 15 height 5
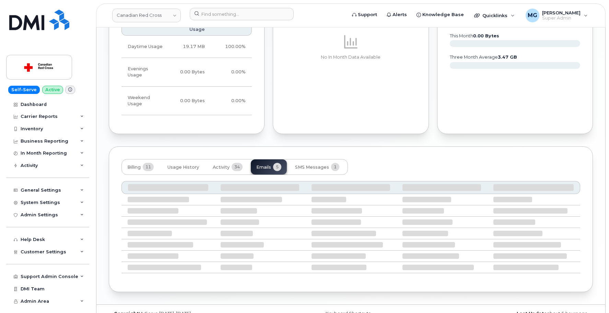
scroll to position [537, 0]
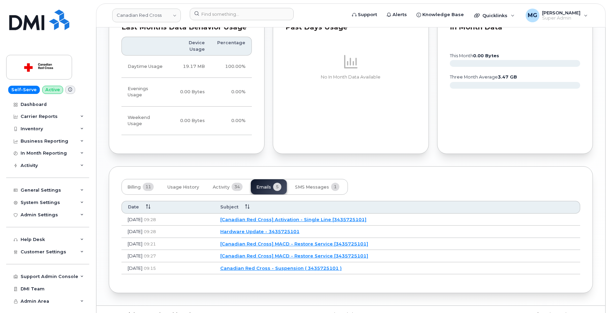
click at [290, 229] on link "Hardware Update - 3435725101" at bounding box center [259, 231] width 79 height 5
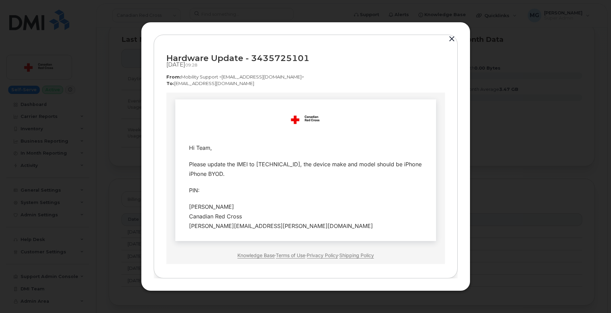
scroll to position [0, 0]
click at [452, 39] on button "button" at bounding box center [452, 39] width 10 height 10
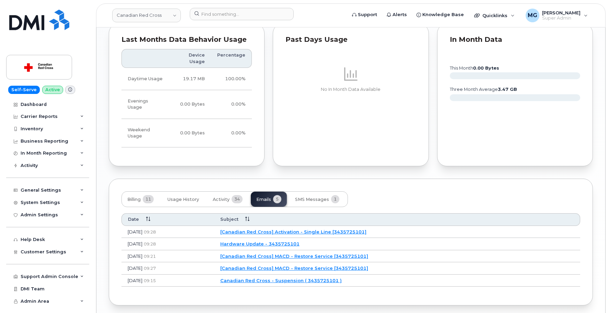
click at [297, 229] on link "[Canadian Red Cross] Activation - Single Line [3435725101]" at bounding box center [293, 231] width 146 height 5
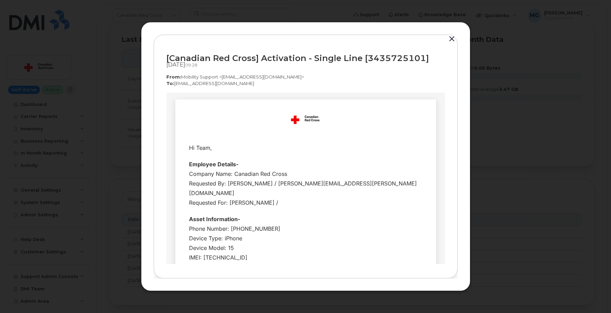
click at [453, 40] on button "button" at bounding box center [452, 39] width 10 height 10
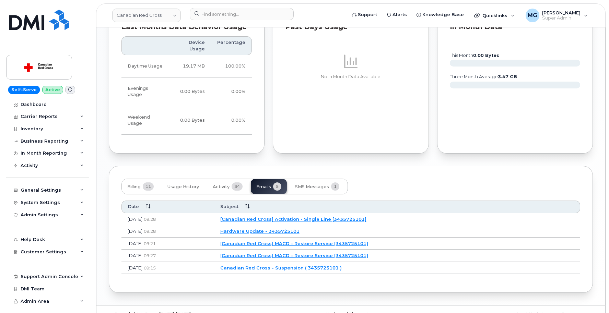
scroll to position [537, 0]
click at [317, 179] on button "SMS Messages 1" at bounding box center [317, 186] width 55 height 15
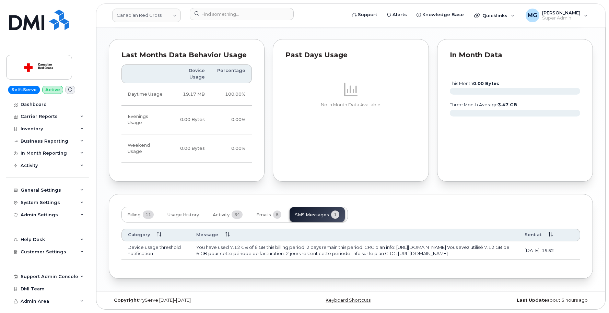
scroll to position [495, 0]
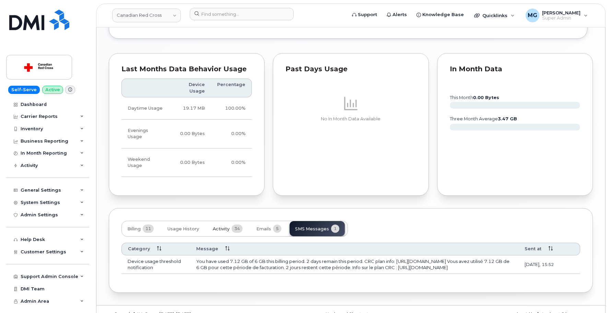
click at [226, 226] on span "Activity" at bounding box center [221, 228] width 17 height 5
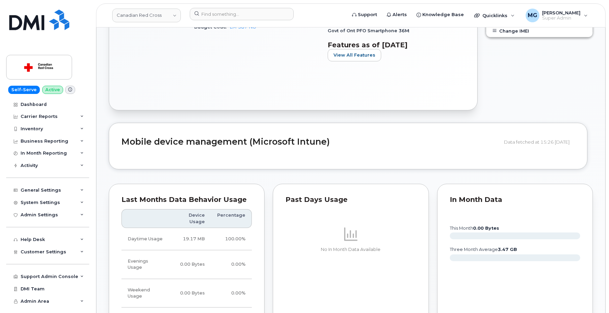
scroll to position [367, 0]
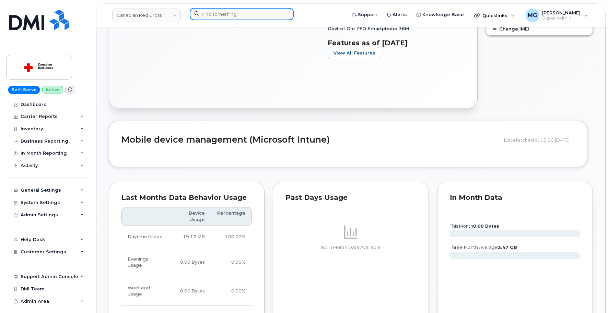
click at [233, 12] on input at bounding box center [242, 14] width 104 height 12
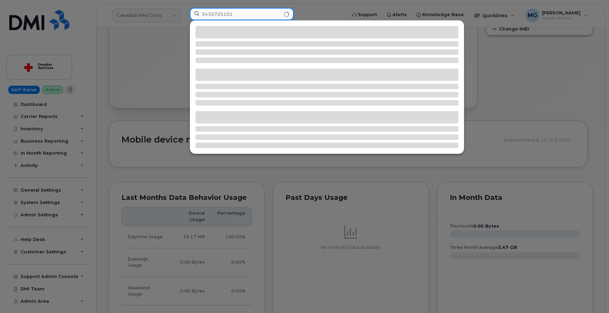
type input "3435725101"
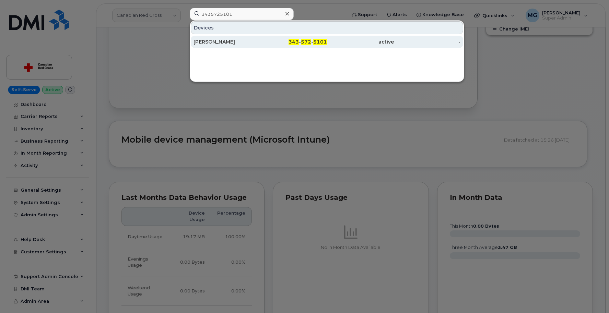
click at [214, 42] on div "Stephane Michaud" at bounding box center [227, 41] width 67 height 7
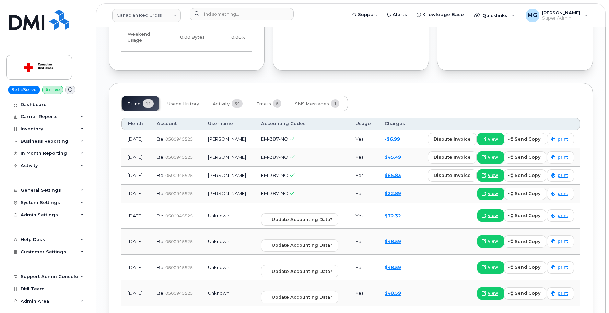
scroll to position [622, 0]
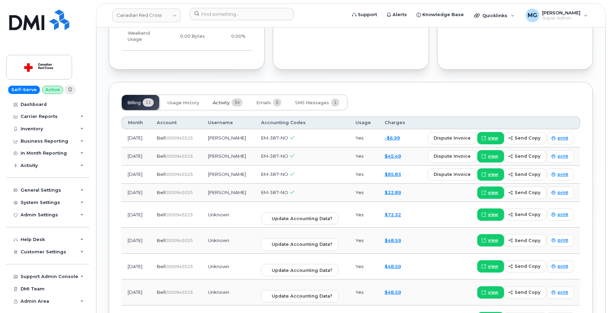
click at [224, 100] on span "Activity" at bounding box center [221, 102] width 17 height 5
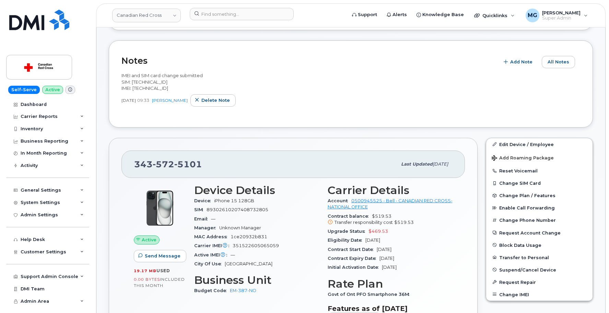
scroll to position [101, 0]
click at [215, 15] on input at bounding box center [242, 14] width 104 height 12
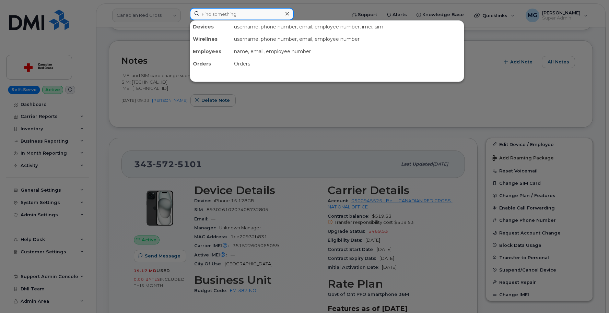
paste input "9022371418"
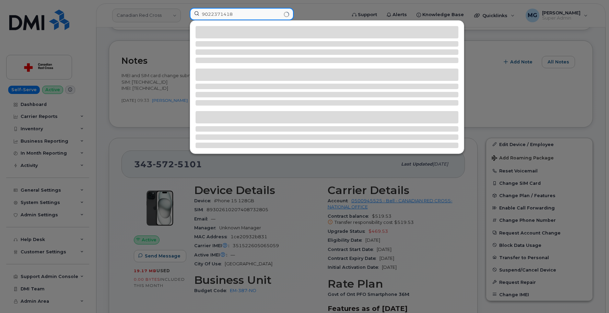
type input "9022371418"
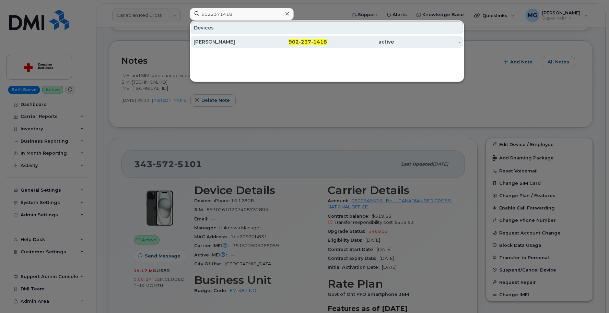
click at [205, 41] on div "Dylan Worth" at bounding box center [227, 41] width 67 height 7
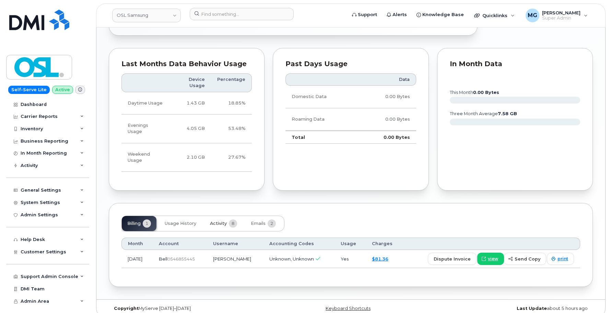
scroll to position [350, 0]
click at [220, 221] on span "Activity" at bounding box center [218, 223] width 17 height 5
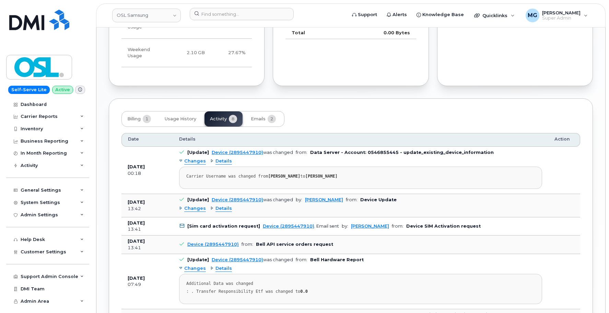
scroll to position [457, 0]
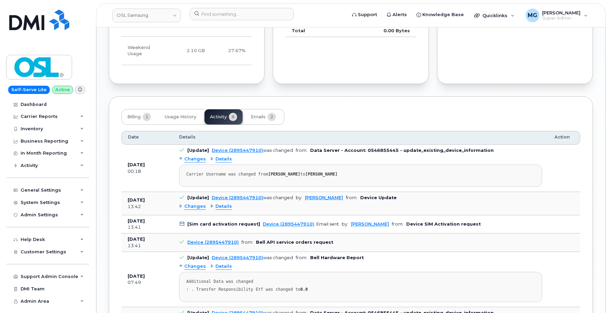
click at [187, 203] on span "Changes" at bounding box center [195, 206] width 22 height 7
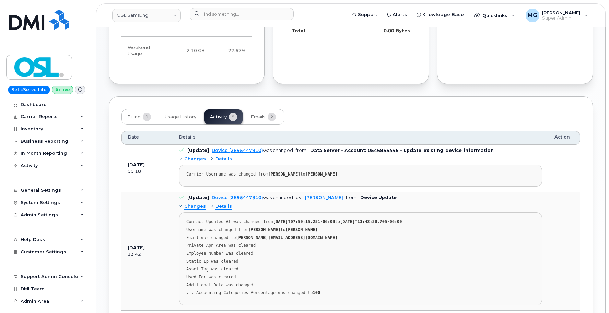
click at [216, 203] on span "Details" at bounding box center [223, 206] width 16 height 7
click at [217, 203] on span "Details" at bounding box center [223, 206] width 16 height 7
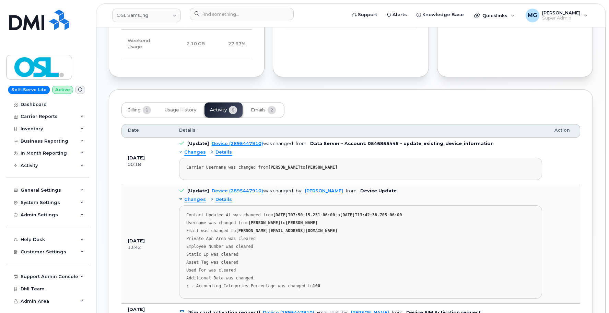
click at [217, 206] on pre "Contact Updated At was changed from 2025-06-20T07:50:15.251-06:00 to 2025-08-19…" at bounding box center [360, 252] width 363 height 93
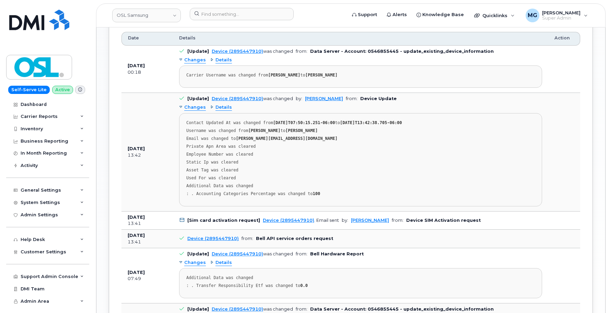
scroll to position [556, 0]
click at [194, 105] on span "Changes" at bounding box center [195, 108] width 22 height 7
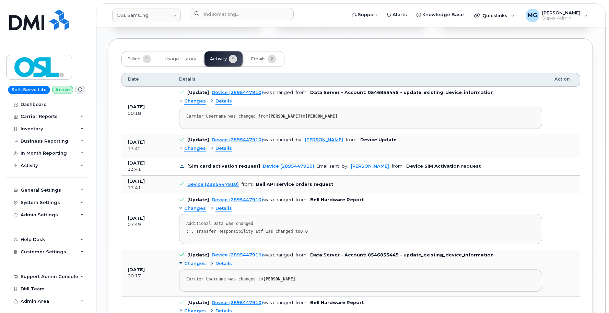
scroll to position [513, 0]
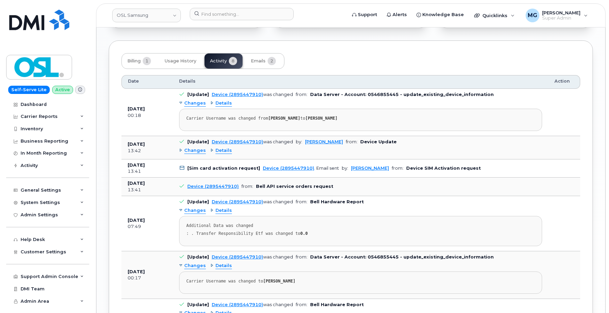
click at [221, 100] on span "Details" at bounding box center [223, 103] width 16 height 7
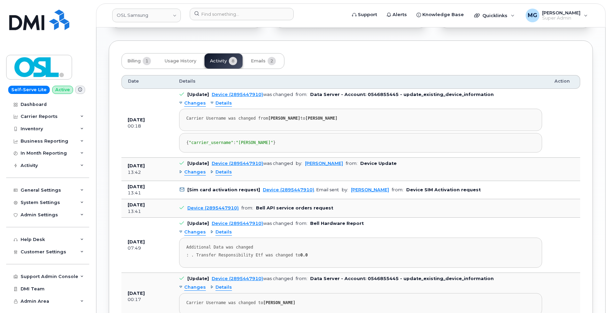
click at [189, 100] on span "Changes" at bounding box center [195, 103] width 22 height 7
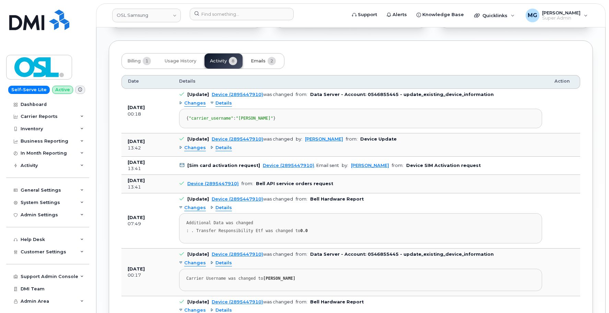
click at [256, 58] on span "Emails" at bounding box center [258, 60] width 15 height 5
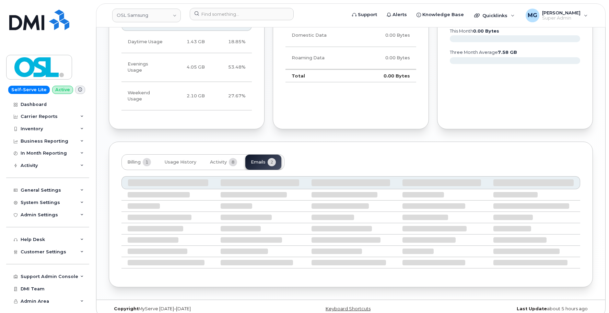
scroll to position [356, 0]
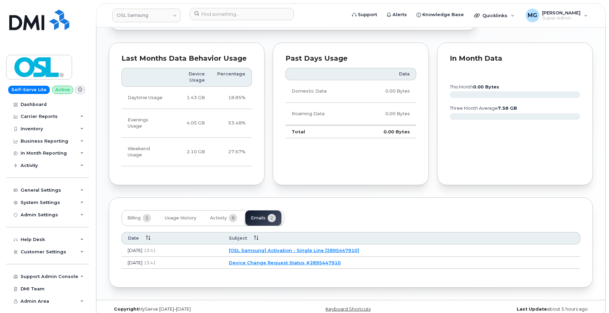
click at [298, 248] on link "[OSL Samsung] Activation - Single Line [2895447910]" at bounding box center [294, 250] width 130 height 5
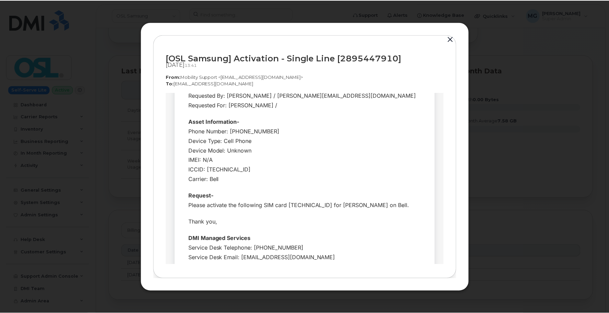
scroll to position [86, 0]
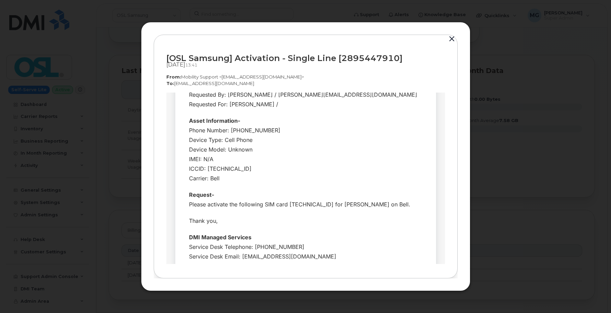
click at [450, 40] on button "button" at bounding box center [452, 39] width 10 height 10
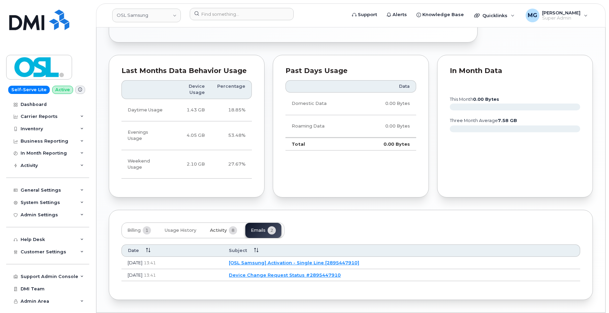
click at [226, 228] on span "Activity" at bounding box center [218, 230] width 17 height 5
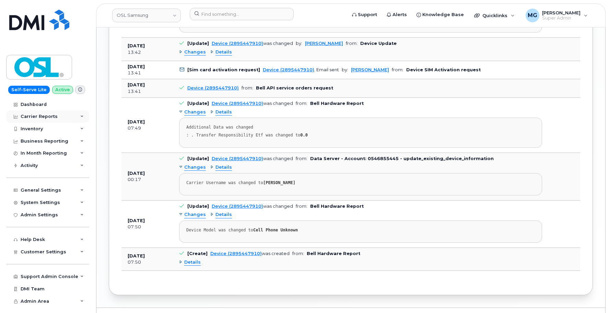
scroll to position [610, 0]
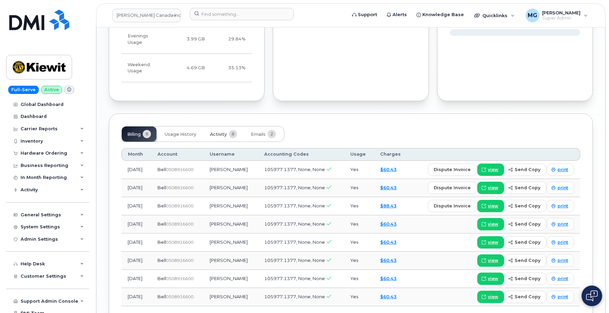
click at [222, 132] on span "Activity" at bounding box center [218, 134] width 17 height 5
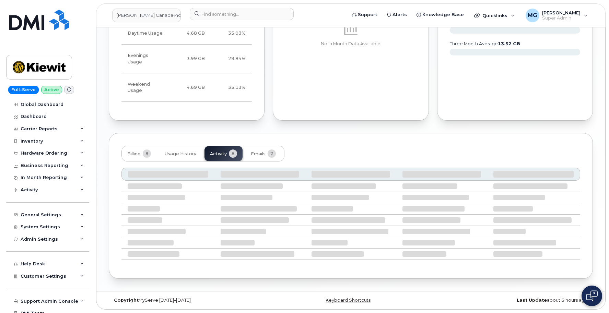
scroll to position [613, 0]
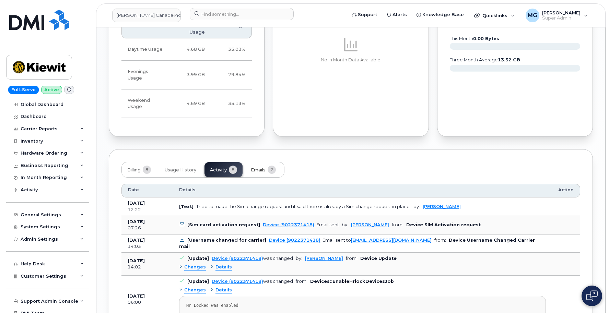
click at [257, 167] on span "Emails" at bounding box center [258, 169] width 15 height 5
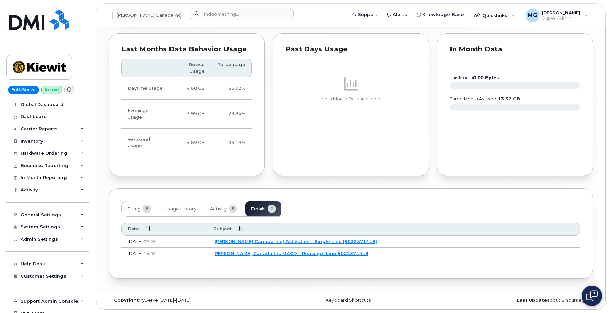
scroll to position [558, 0]
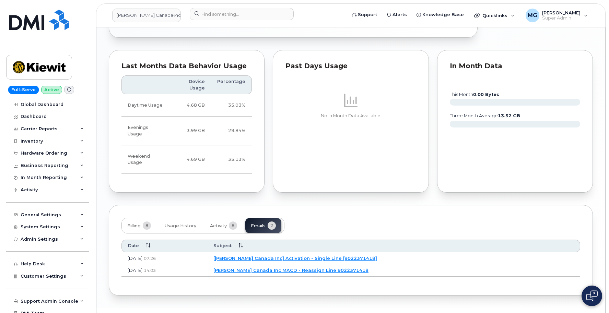
click at [283, 256] on link "[[PERSON_NAME] Canada Inc] Activation - Single Line [9022371418]" at bounding box center [295, 258] width 164 height 5
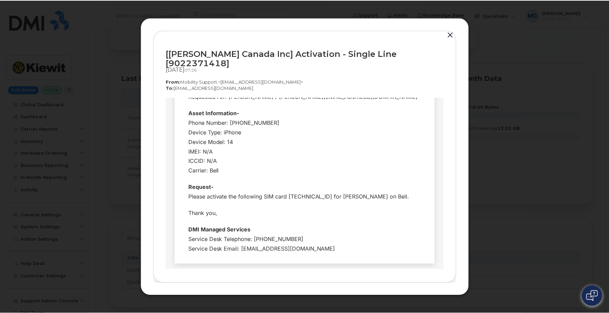
scroll to position [110, 0]
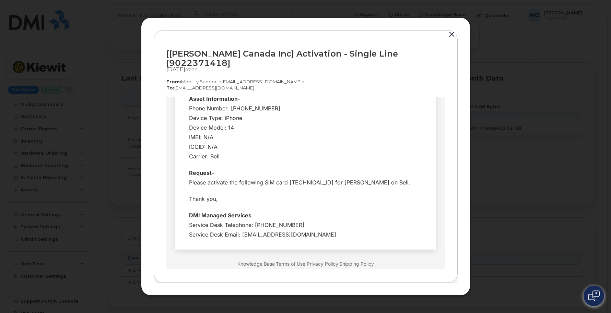
click at [452, 38] on button "button" at bounding box center [452, 35] width 10 height 10
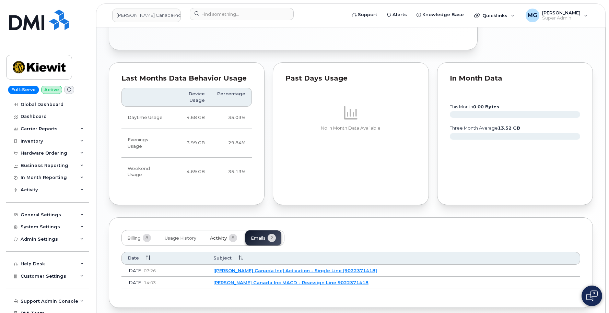
click at [220, 236] on span "Activity" at bounding box center [218, 238] width 17 height 5
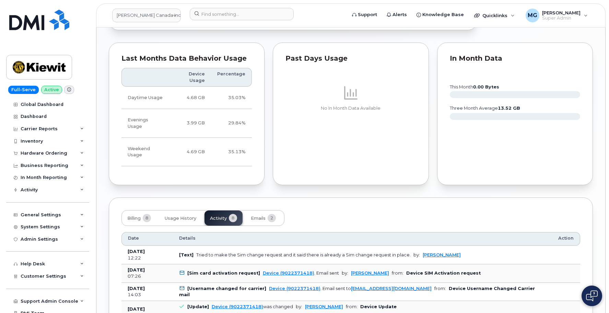
scroll to position [573, 0]
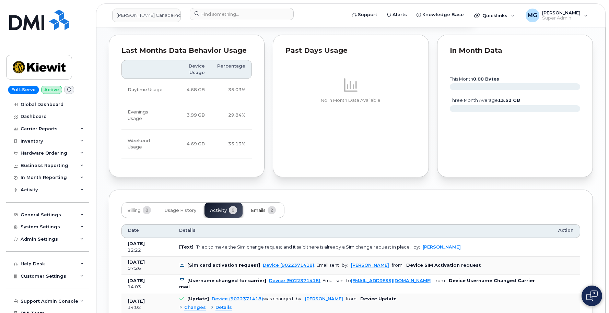
click at [255, 208] on span "Emails" at bounding box center [258, 210] width 15 height 5
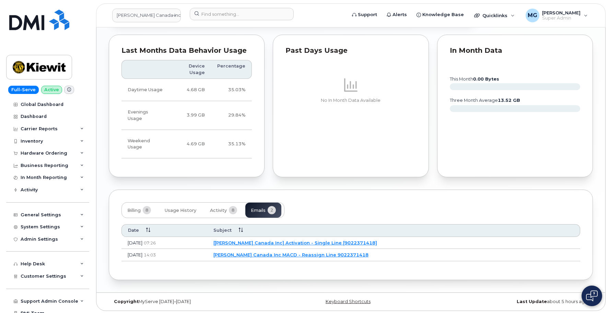
scroll to position [558, 0]
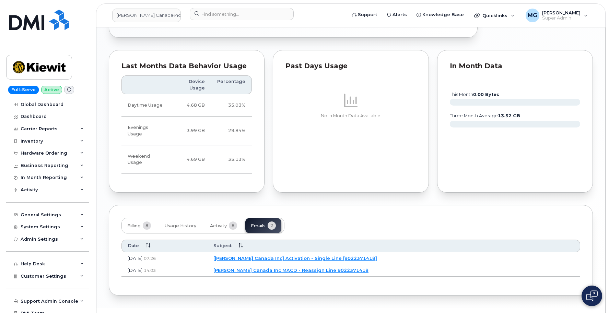
click at [279, 268] on link "Kiewit Canada Inc MACD - Reassign Line 9022371418" at bounding box center [290, 270] width 155 height 5
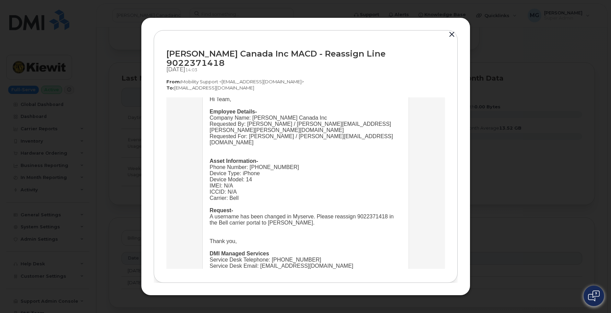
scroll to position [63, 0]
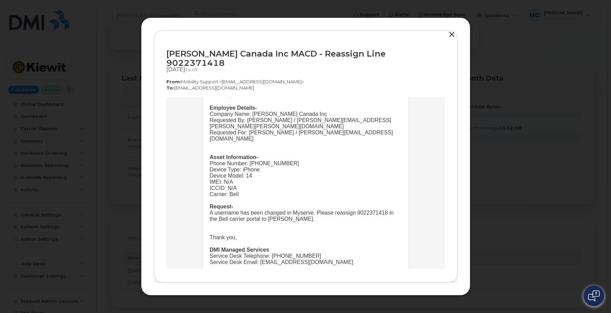
click at [450, 39] on button "button" at bounding box center [452, 35] width 10 height 10
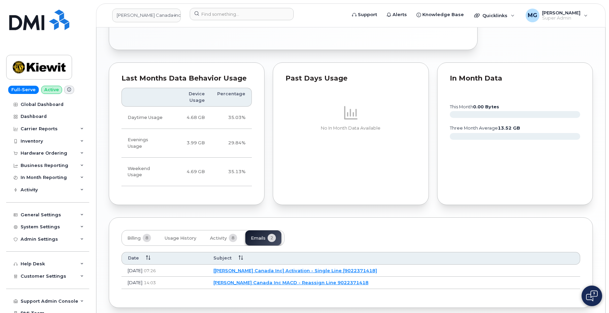
click at [280, 268] on link "[Kiewit Canada Inc] Activation - Single Line [9022371418]" at bounding box center [295, 270] width 164 height 5
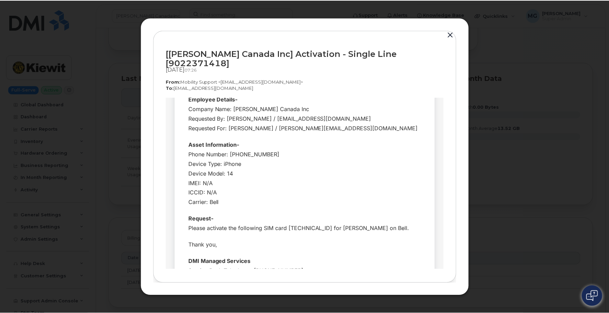
scroll to position [61, 0]
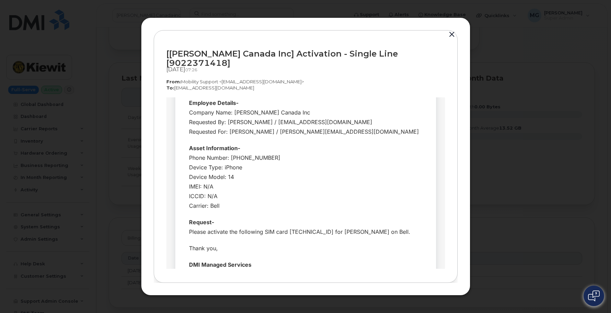
click at [453, 39] on button "button" at bounding box center [452, 35] width 10 height 10
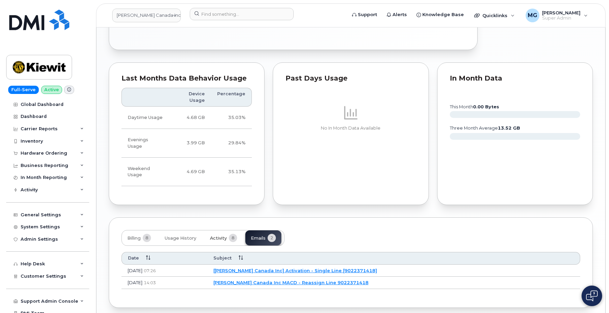
click at [222, 236] on span "Activity" at bounding box center [218, 238] width 17 height 5
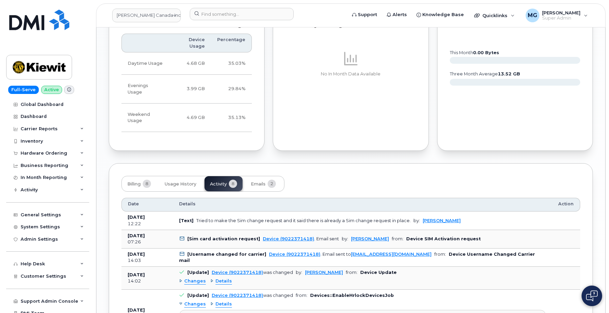
scroll to position [597, 0]
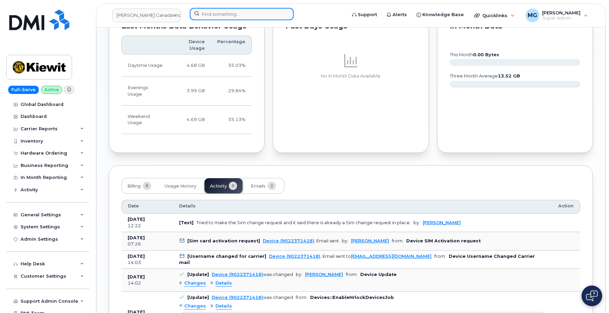
click at [203, 15] on input at bounding box center [242, 14] width 104 height 12
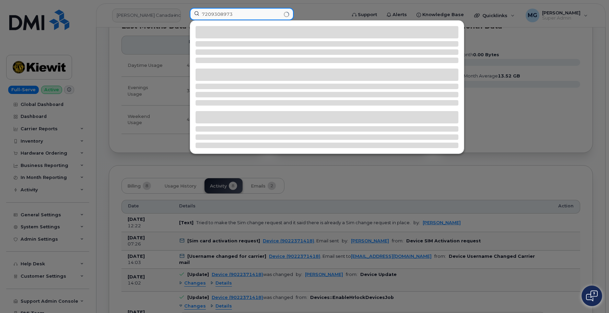
type input "7209308973"
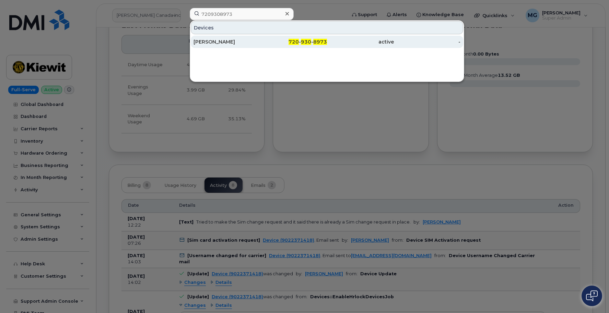
scroll to position [598, 0]
click at [215, 43] on div "[PERSON_NAME]" at bounding box center [227, 41] width 67 height 7
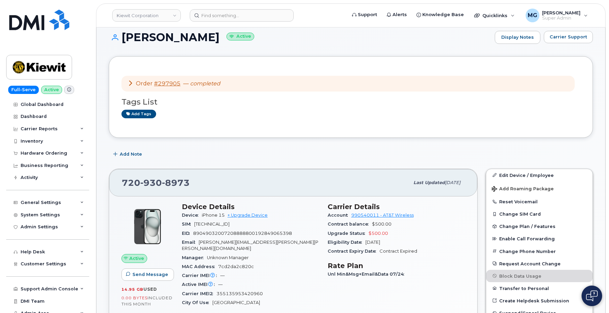
scroll to position [12, 0]
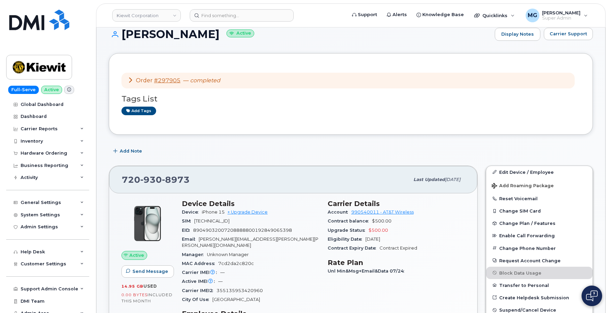
click at [129, 80] on icon at bounding box center [130, 79] width 5 height 5
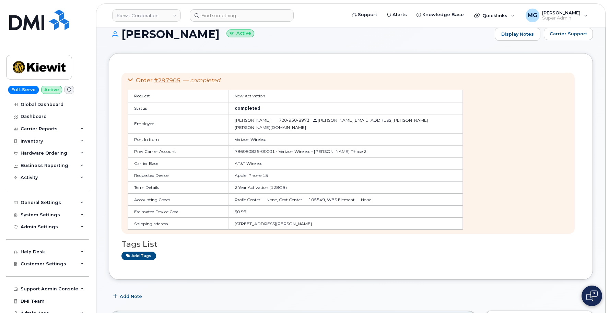
click at [129, 80] on icon at bounding box center [130, 79] width 5 height 5
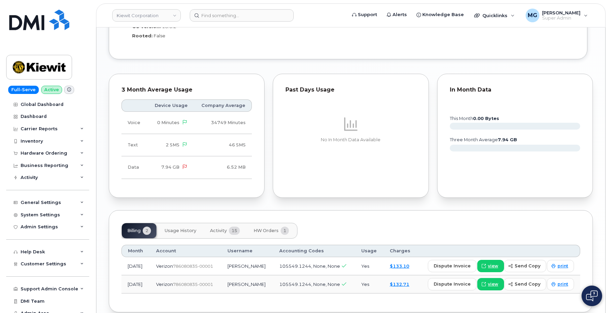
scroll to position [608, 0]
click at [225, 228] on span "Activity" at bounding box center [218, 230] width 17 height 5
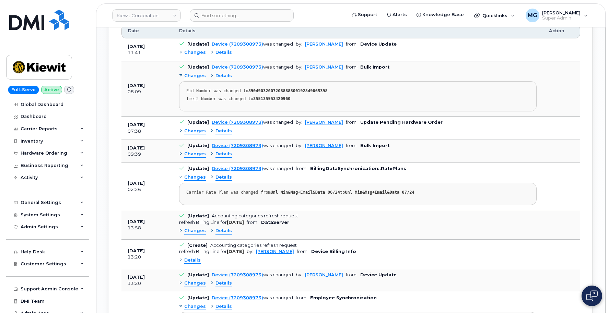
scroll to position [827, 0]
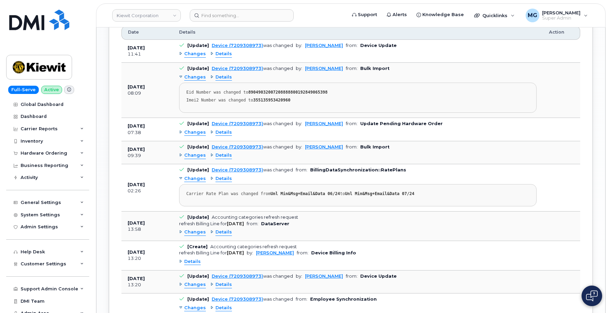
click at [189, 129] on span "Changes" at bounding box center [195, 132] width 22 height 7
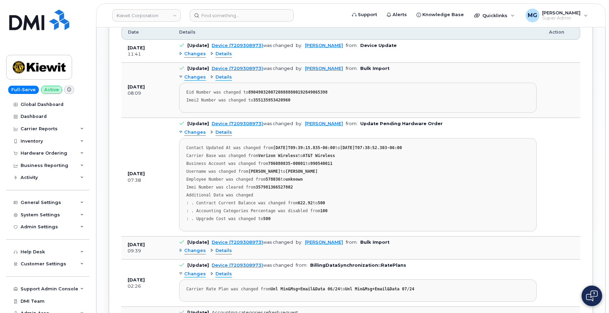
click at [222, 129] on span "Details" at bounding box center [223, 132] width 16 height 7
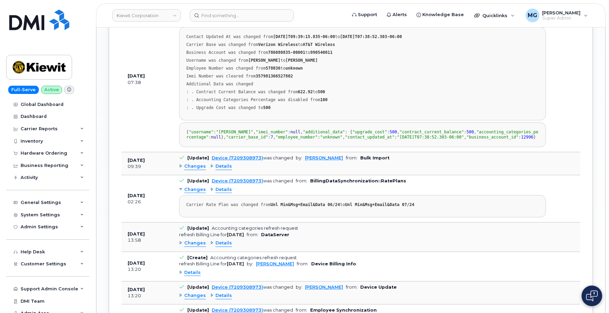
scroll to position [938, 0]
click at [193, 169] on span "Changes" at bounding box center [195, 166] width 22 height 7
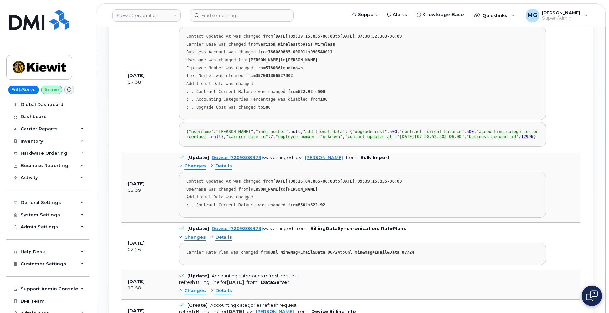
click at [218, 169] on span "Details" at bounding box center [223, 166] width 16 height 7
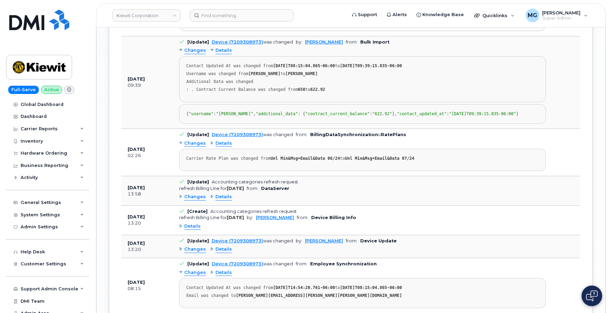
scroll to position [1056, 0]
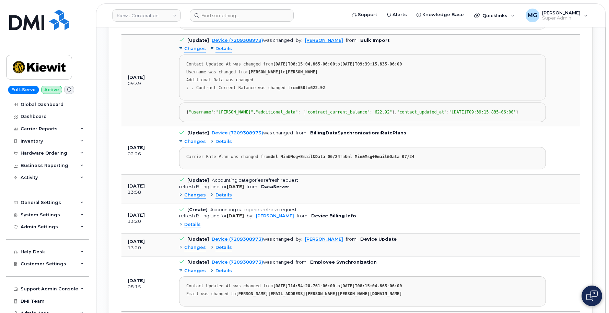
click at [198, 145] on span "Changes" at bounding box center [195, 142] width 22 height 7
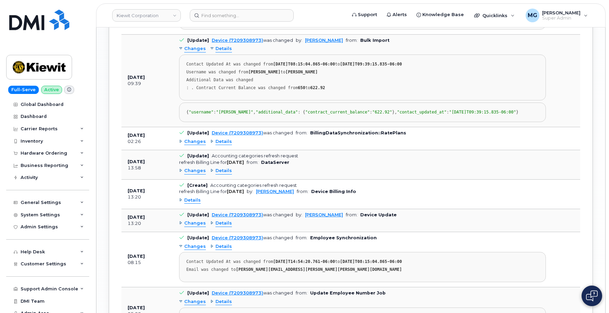
click at [216, 145] on span "Details" at bounding box center [223, 142] width 16 height 7
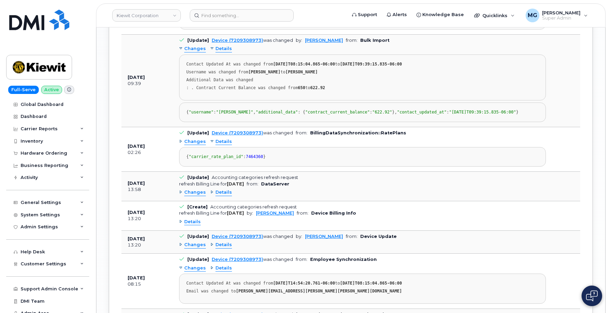
click at [203, 145] on span "Changes" at bounding box center [195, 142] width 22 height 7
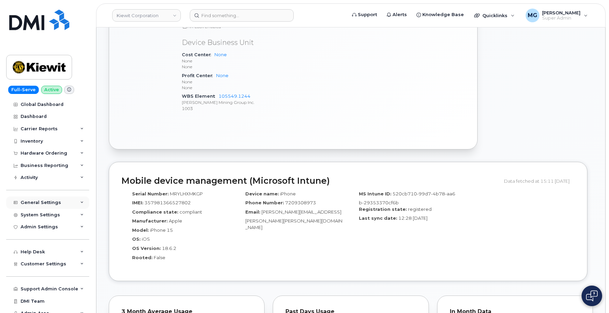
scroll to position [386, 0]
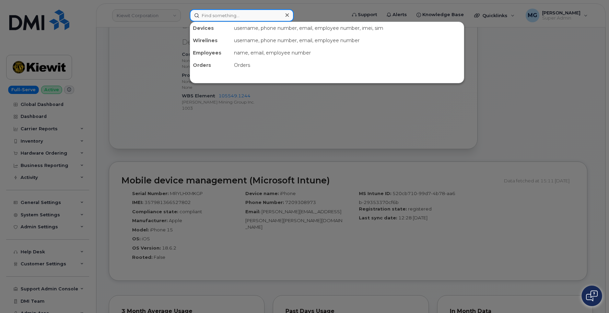
click at [222, 16] on input at bounding box center [242, 15] width 104 height 12
paste input "b95ef737-ea74-47b0-acf0-b6f808c96cd3"
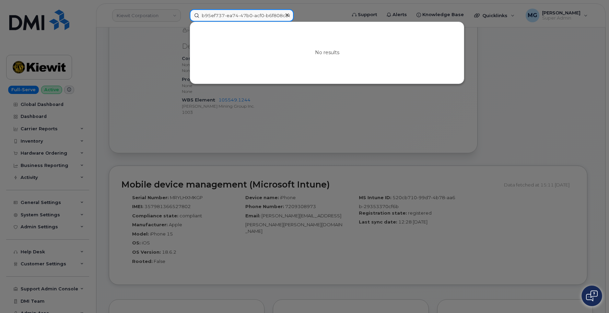
scroll to position [381, 0]
type input "b95ef737-ea74-47b0-acf0-b6f808c96cd3"
click at [288, 14] on icon at bounding box center [286, 14] width 3 height 5
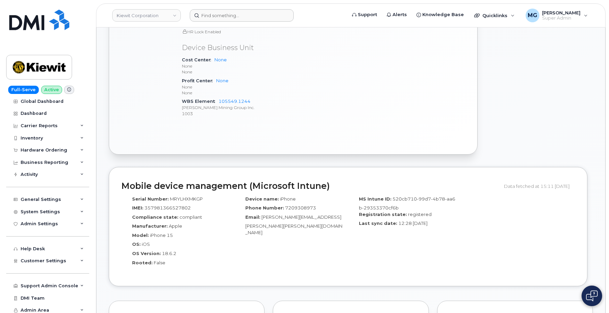
scroll to position [380, 0]
